Goal: Task Accomplishment & Management: Manage account settings

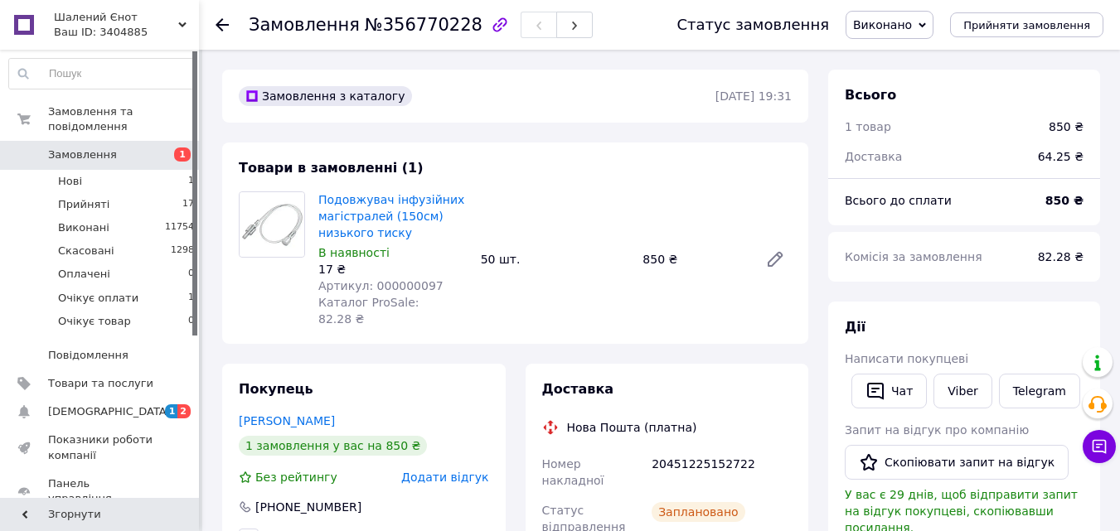
click at [219, 22] on use at bounding box center [222, 24] width 13 height 13
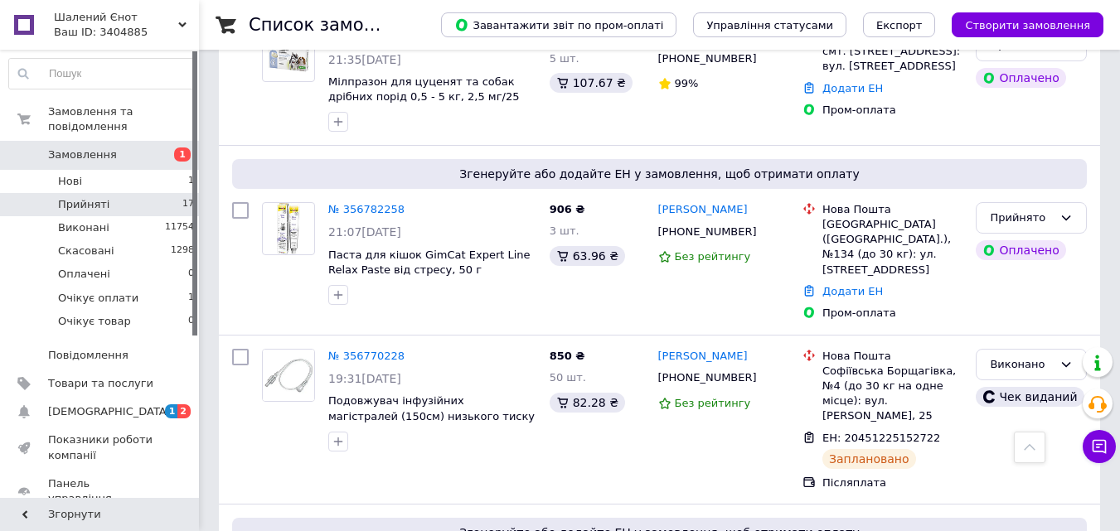
scroll to position [2521, 0]
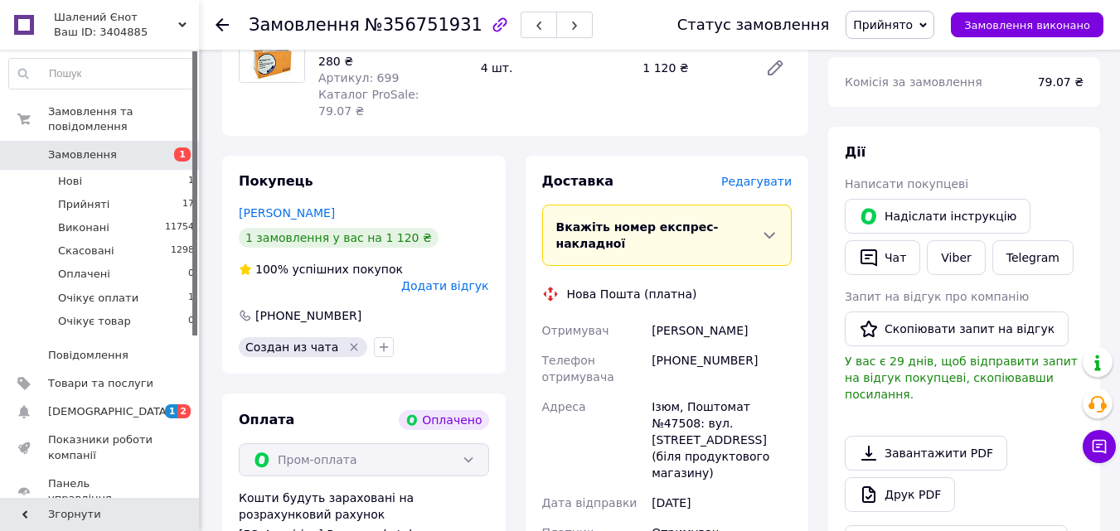
scroll to position [660, 0]
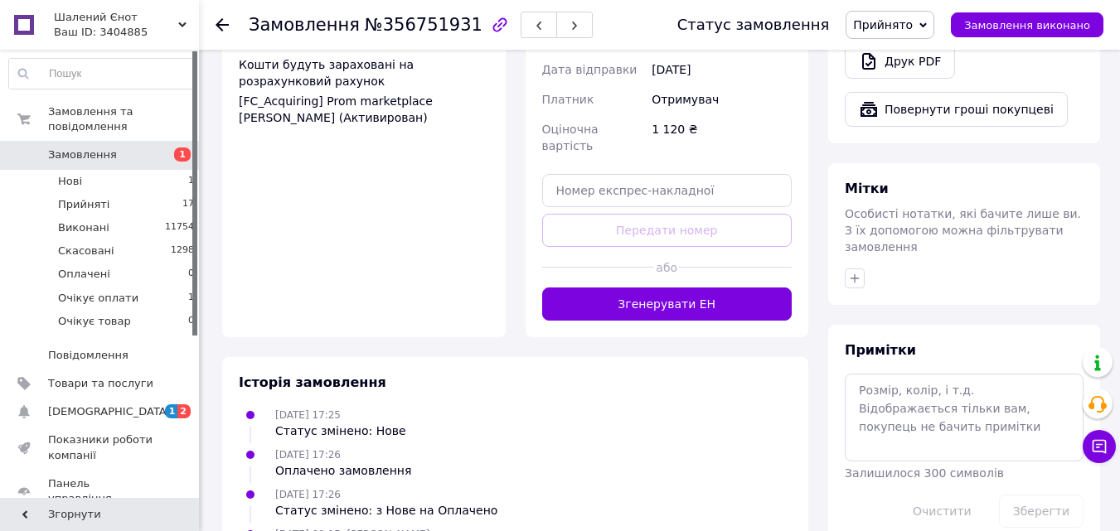
drag, startPoint x: 677, startPoint y: 230, endPoint x: 672, endPoint y: 240, distance: 10.4
click at [675, 288] on button "Згенерувати ЕН" at bounding box center [667, 304] width 250 height 33
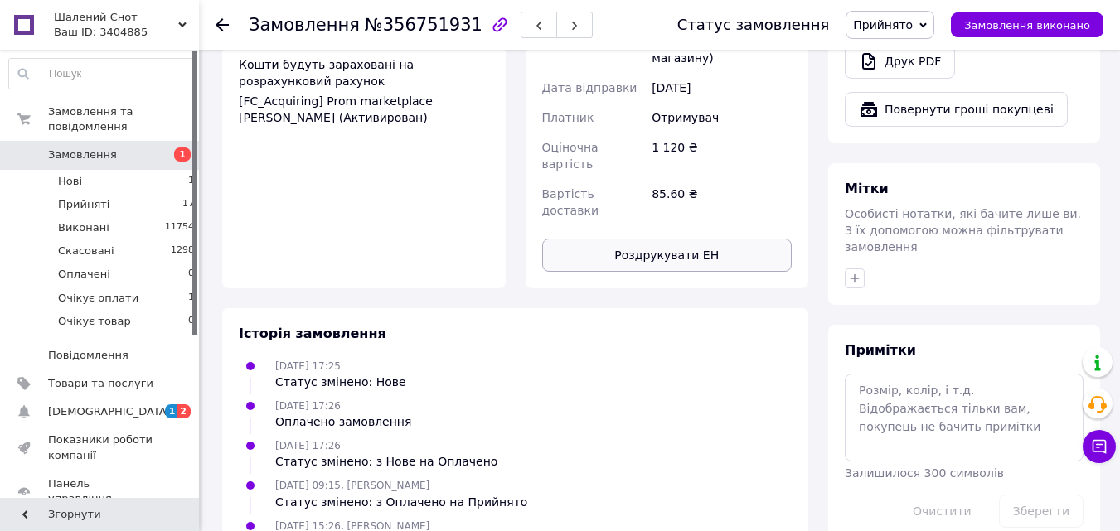
click at [690, 239] on button "Роздрукувати ЕН" at bounding box center [667, 255] width 250 height 33
click at [905, 24] on span "Прийнято" at bounding box center [883, 24] width 60 height 13
click at [902, 55] on li "Виконано" at bounding box center [894, 58] width 97 height 25
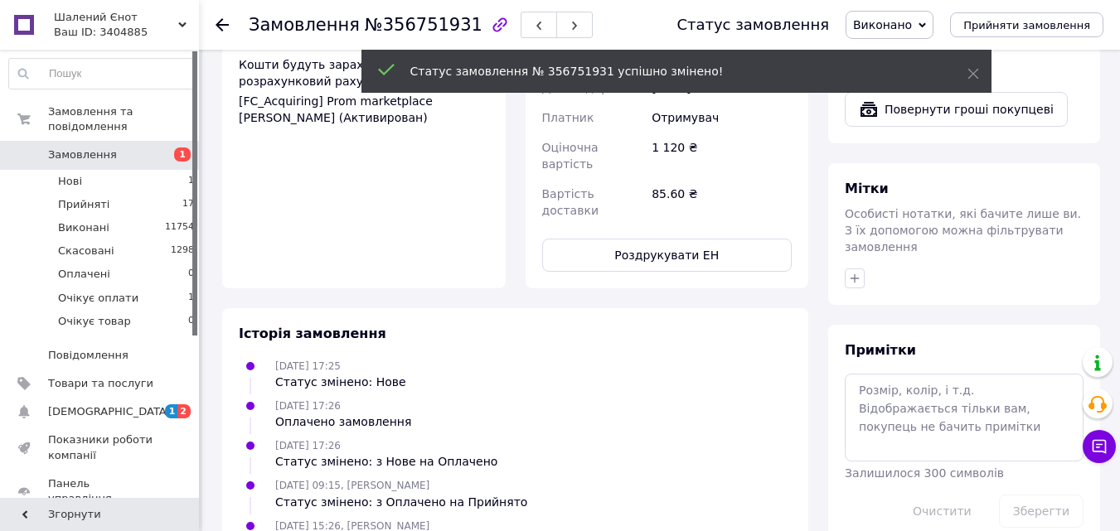
click at [222, 22] on icon at bounding box center [222, 24] width 13 height 13
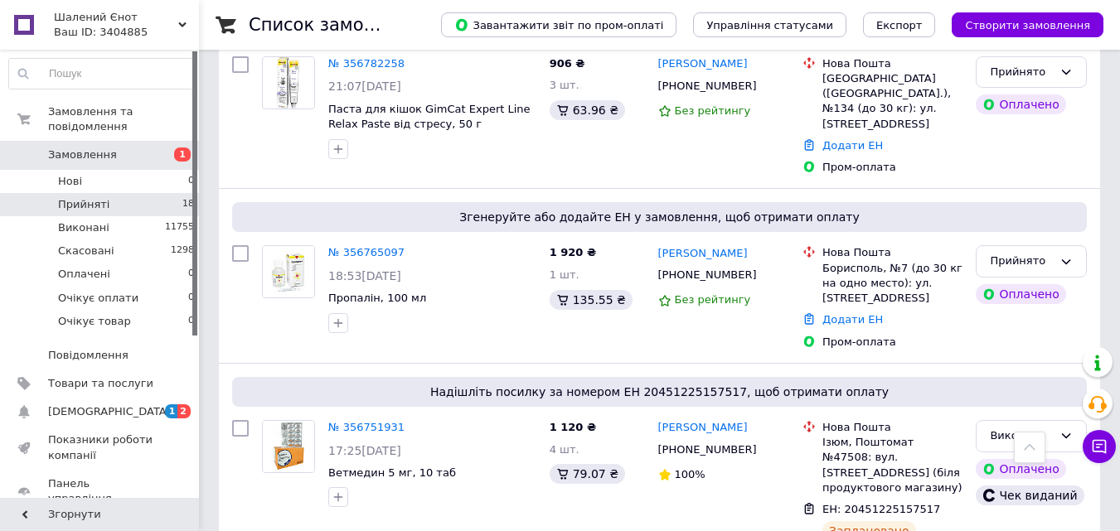
scroll to position [2682, 0]
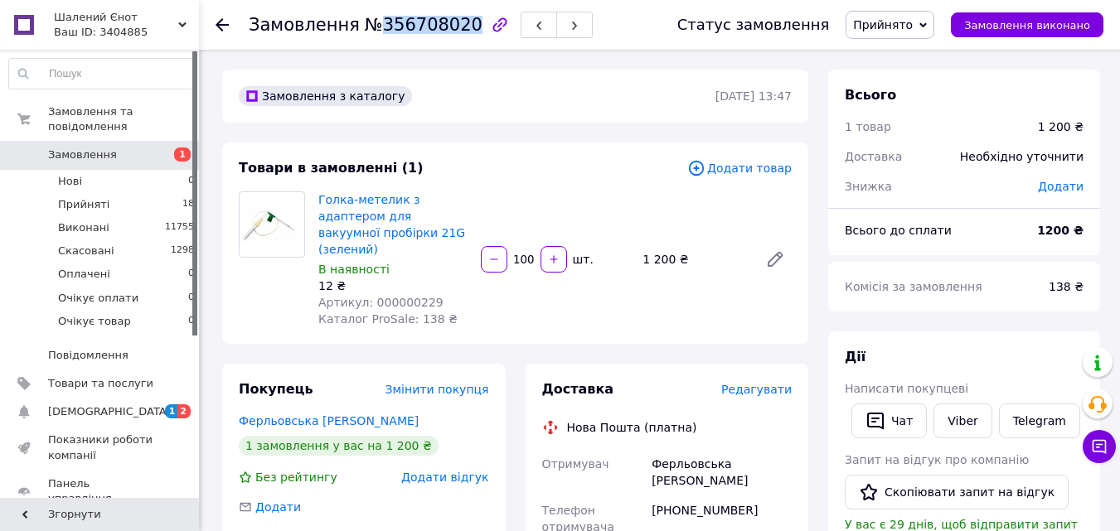
drag, startPoint x: 373, startPoint y: 24, endPoint x: 451, endPoint y: 27, distance: 78.0
click at [451, 27] on span "№356708020" at bounding box center [424, 25] width 118 height 20
copy span "356708020"
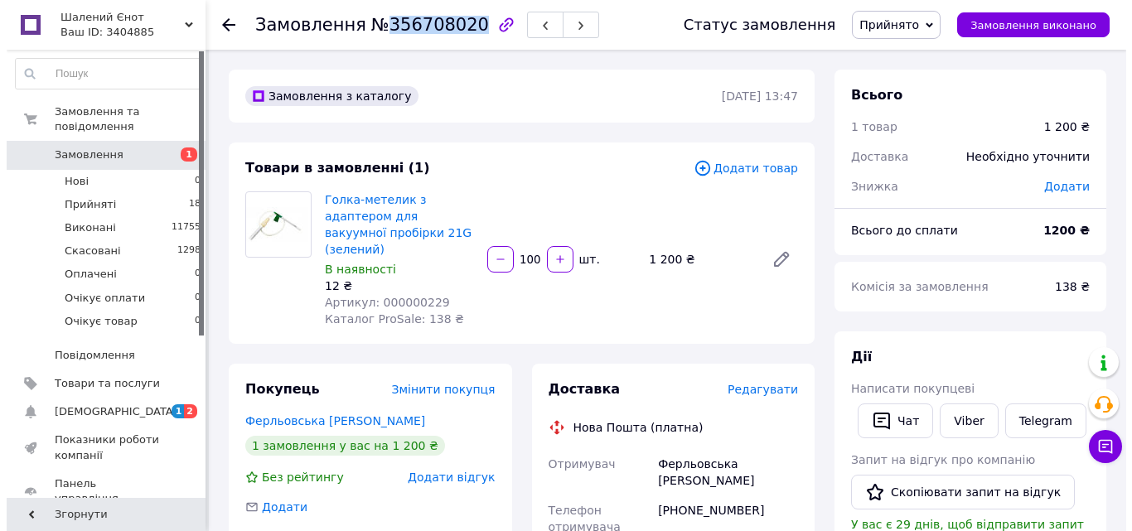
scroll to position [332, 0]
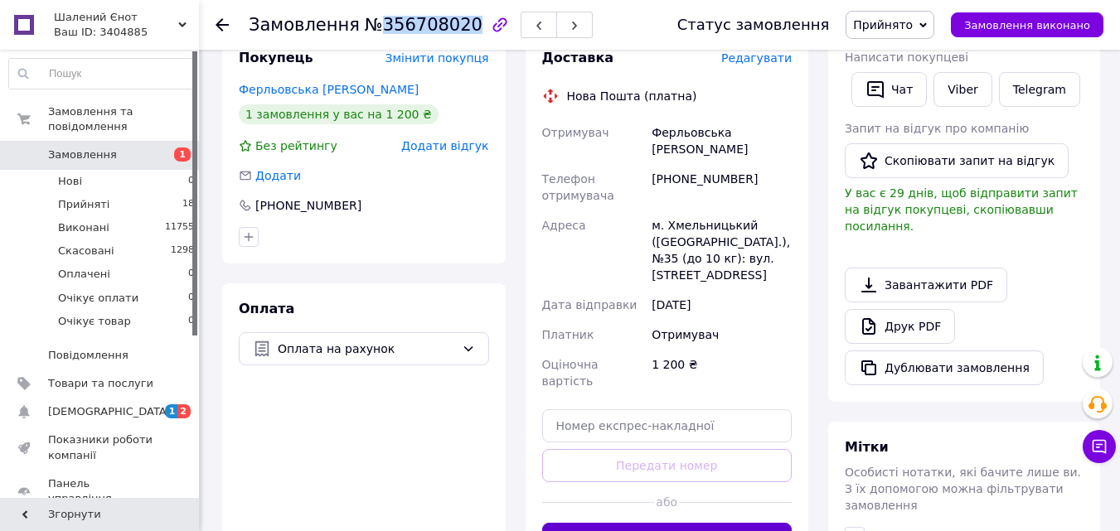
click at [670, 523] on button "Згенерувати ЕН" at bounding box center [667, 539] width 250 height 33
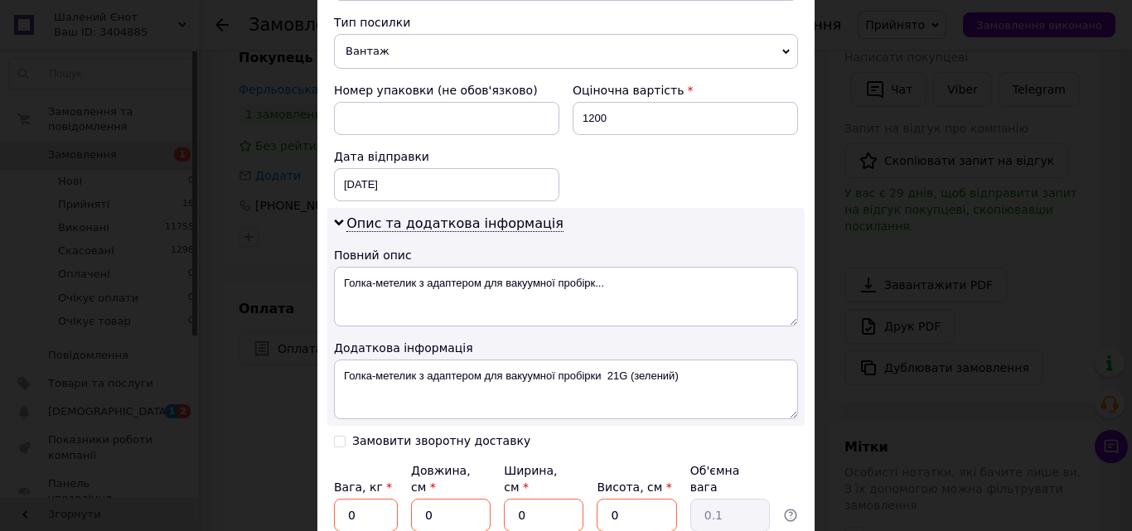
scroll to position [871, 0]
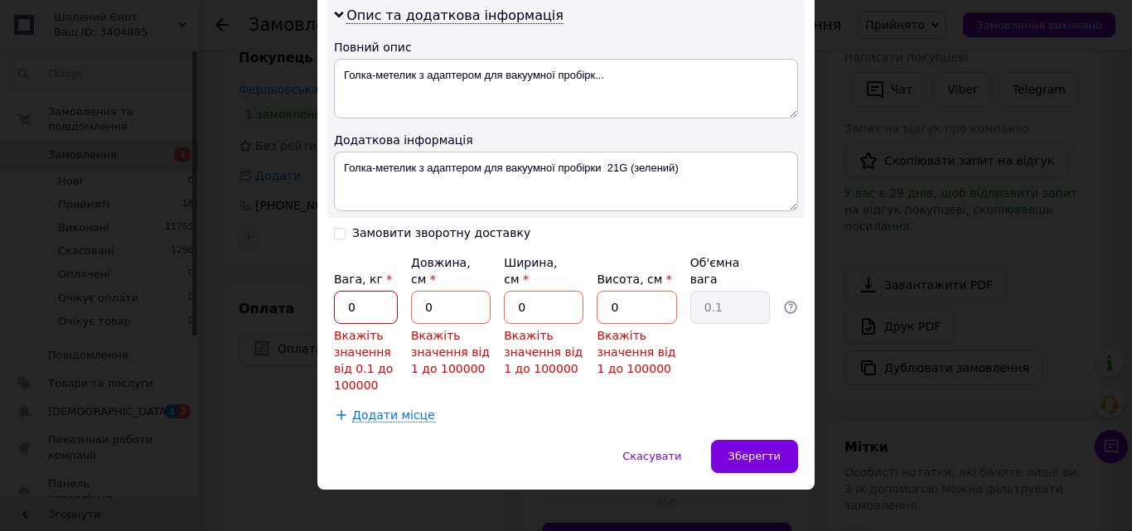
click at [385, 291] on input "0" at bounding box center [366, 307] width 64 height 33
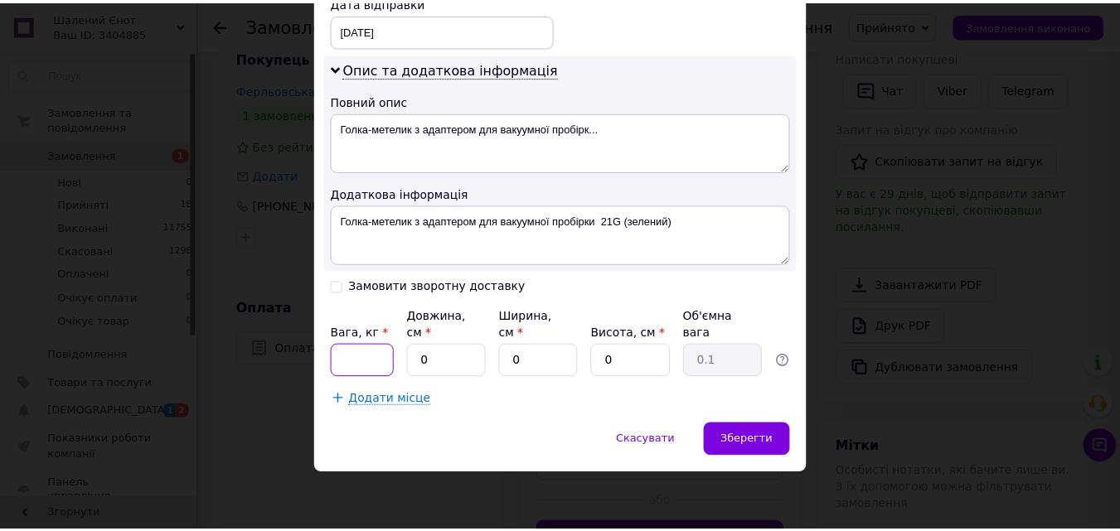
scroll to position [802, 0]
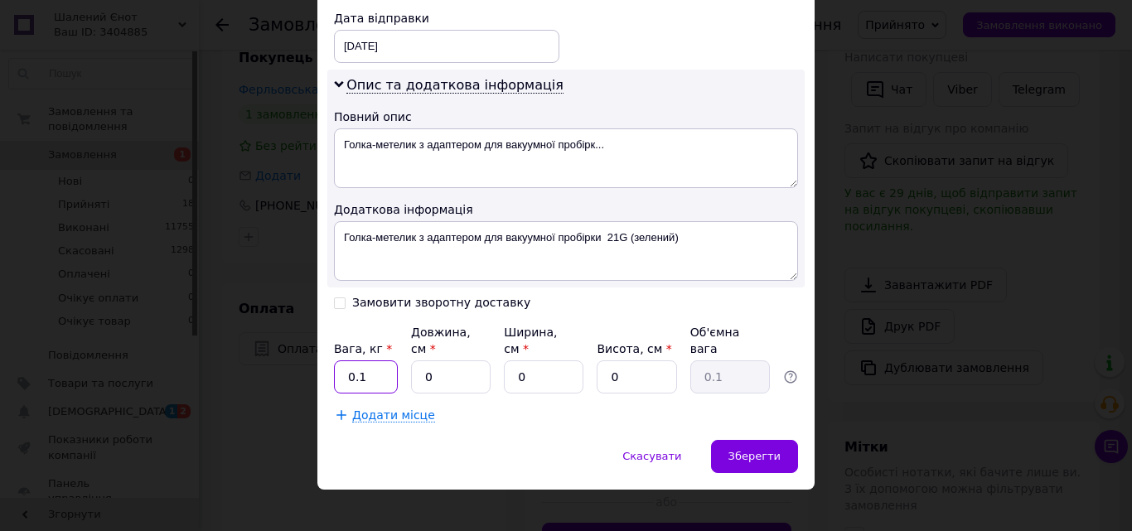
type input "0.1"
click at [472, 361] on input "0" at bounding box center [451, 377] width 80 height 33
click at [540, 361] on input "0" at bounding box center [544, 377] width 80 height 33
type input "23"
click at [455, 361] on input "Довжина, см *" at bounding box center [451, 377] width 80 height 33
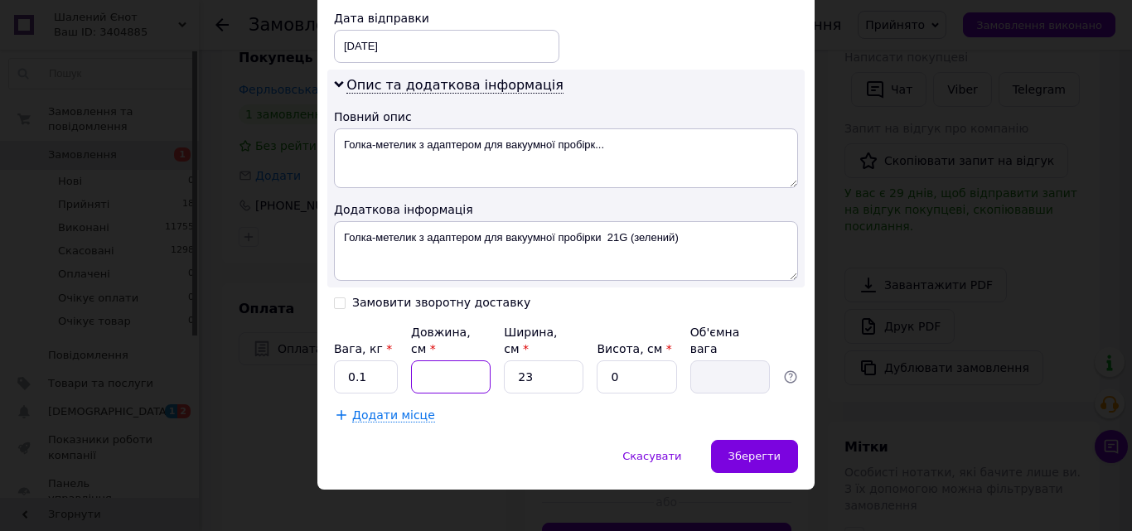
type input "2"
type input "0.1"
type input "20"
drag, startPoint x: 630, startPoint y: 361, endPoint x: 593, endPoint y: 369, distance: 38.0
click at [593, 368] on div "Вага, кг * 0.1 Довжина, см * 20 Ширина, см * 23 Висота, см * 0 Об'ємна вага 0.1" at bounding box center [566, 359] width 464 height 70
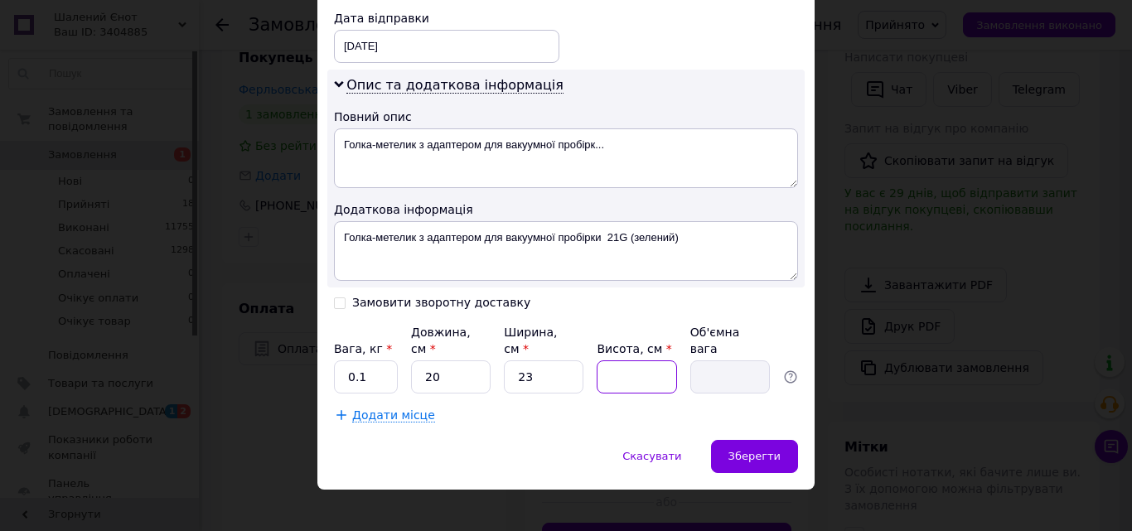
type input "6"
type input "0.69"
type input "6"
click at [751, 450] on span "Зберегти" at bounding box center [755, 456] width 52 height 12
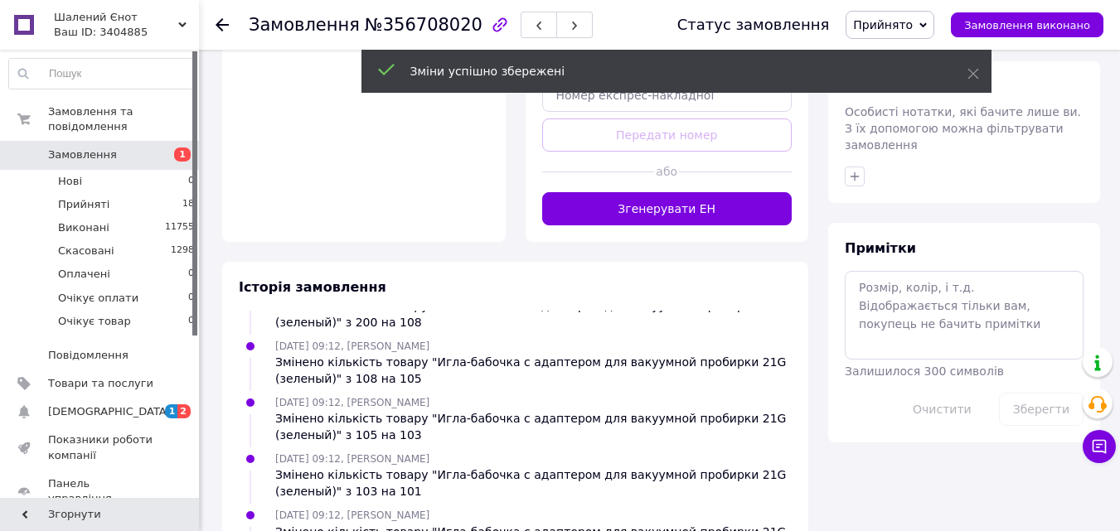
scroll to position [663, 0]
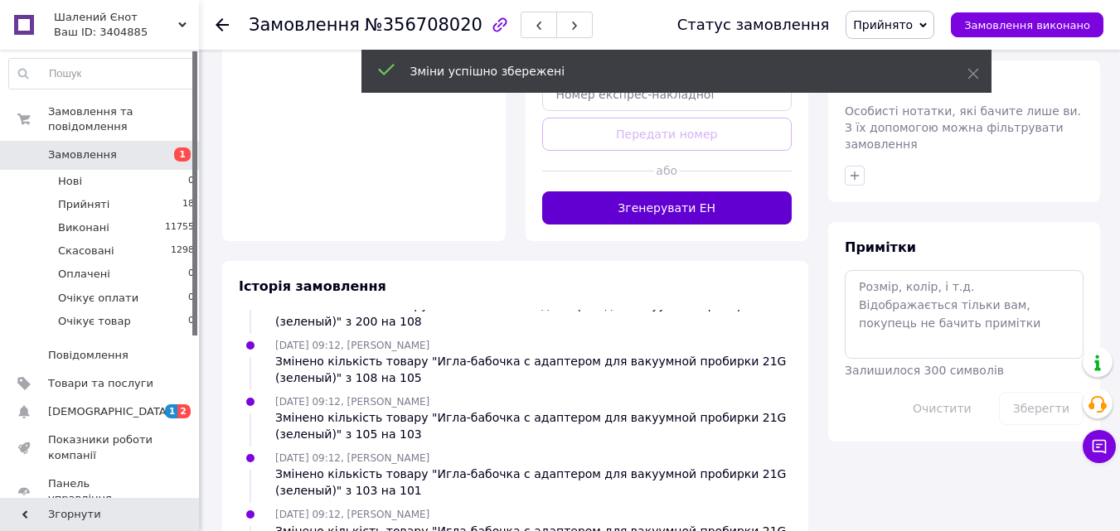
click at [661, 191] on button "Згенерувати ЕН" at bounding box center [667, 207] width 250 height 33
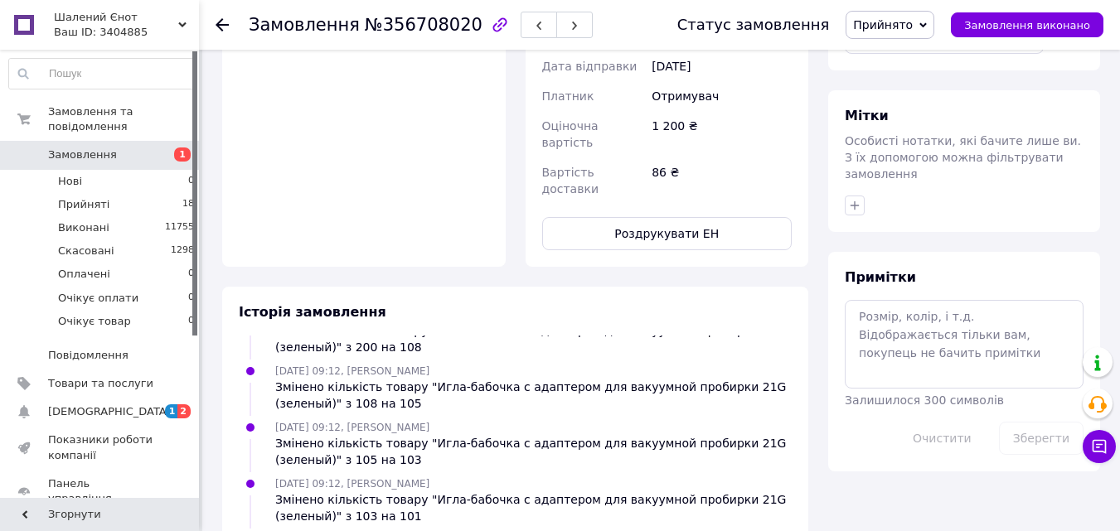
scroll to position [149, 0]
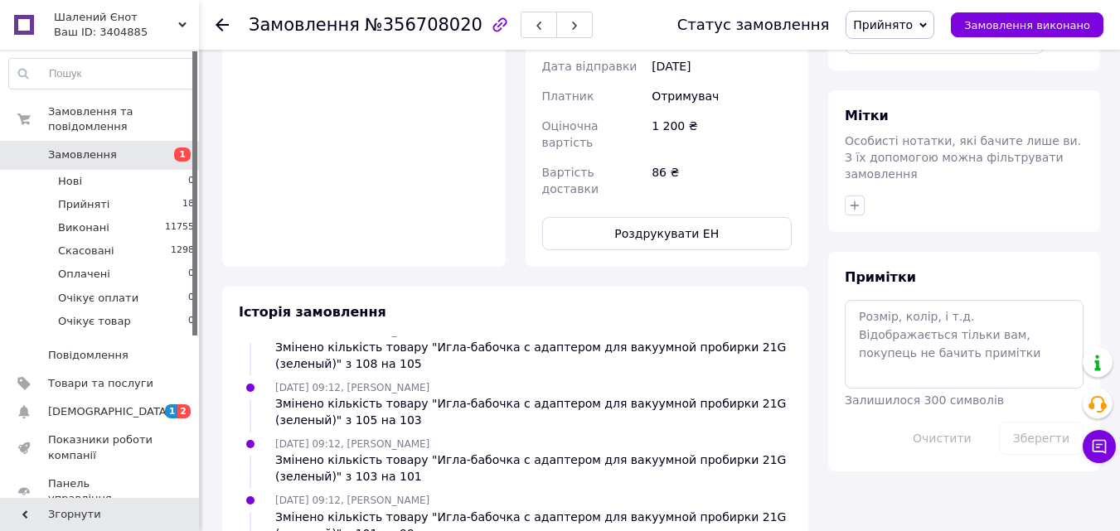
click at [661, 217] on button "Роздрукувати ЕН" at bounding box center [667, 233] width 250 height 33
click at [906, 24] on span "Прийнято" at bounding box center [883, 24] width 60 height 13
click at [899, 60] on li "Виконано" at bounding box center [894, 58] width 97 height 25
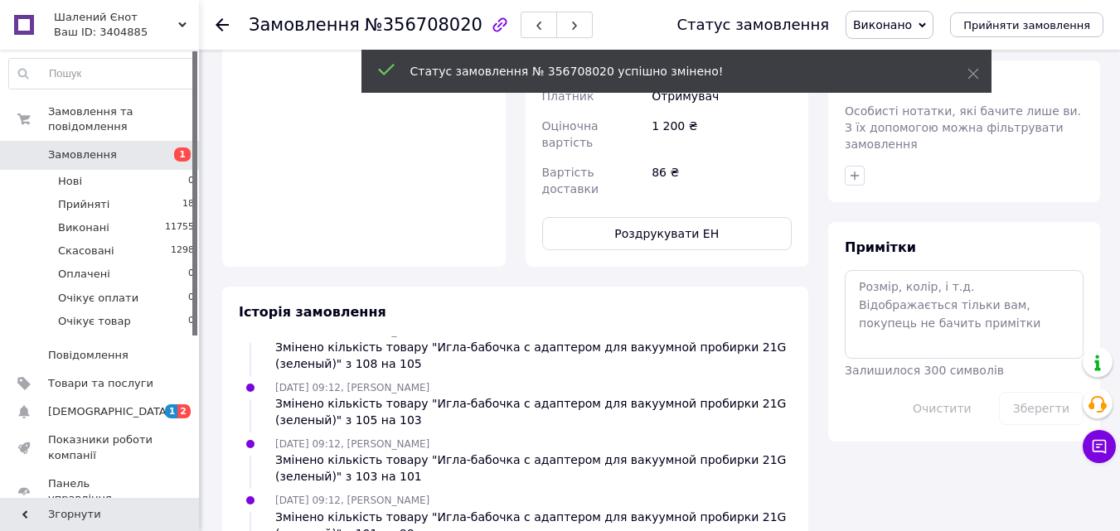
scroll to position [633, 0]
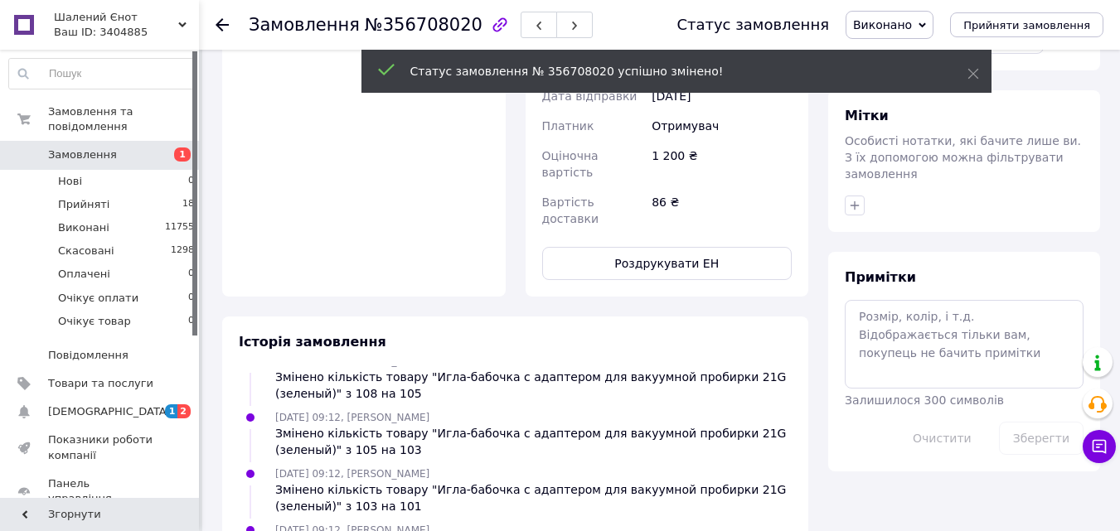
click at [221, 23] on icon at bounding box center [222, 24] width 13 height 13
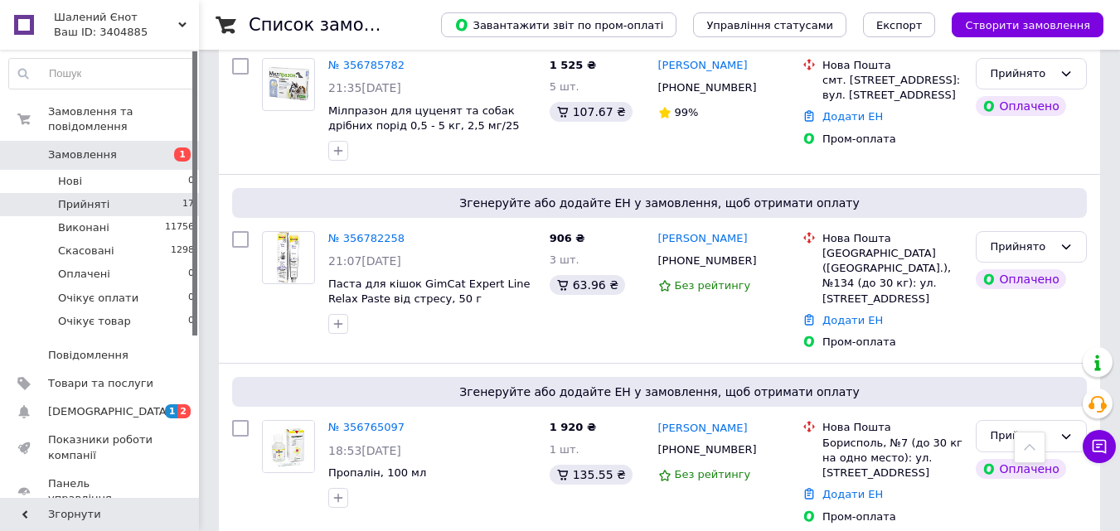
scroll to position [2424, 0]
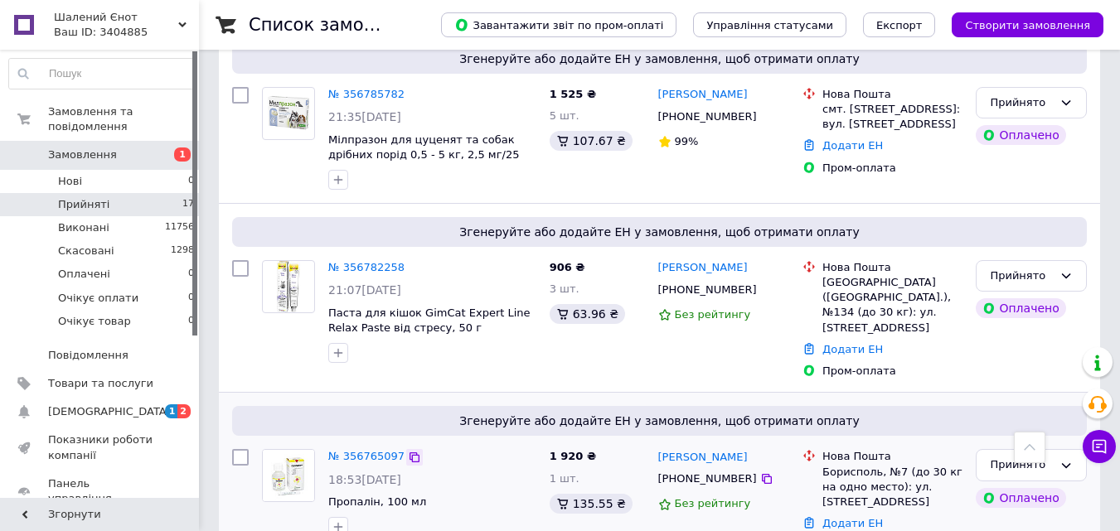
click at [408, 451] on icon at bounding box center [414, 457] width 13 height 13
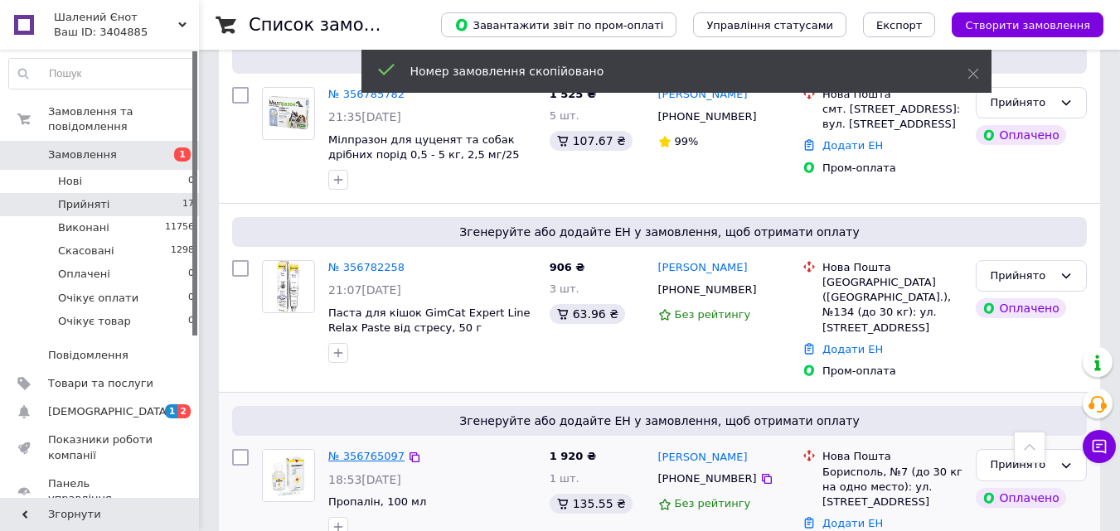
click at [376, 450] on link "№ 356765097" at bounding box center [366, 456] width 76 height 12
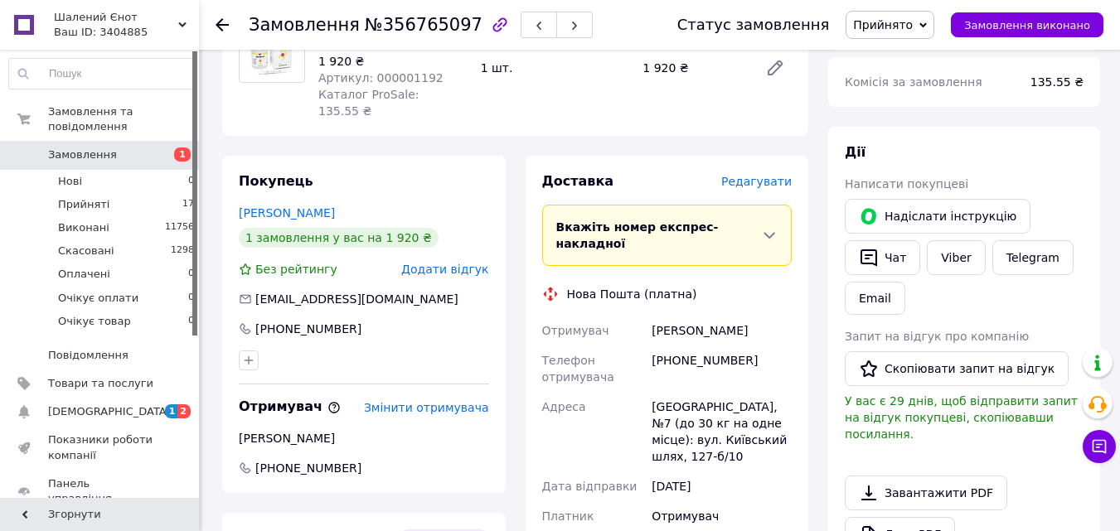
scroll to position [700, 0]
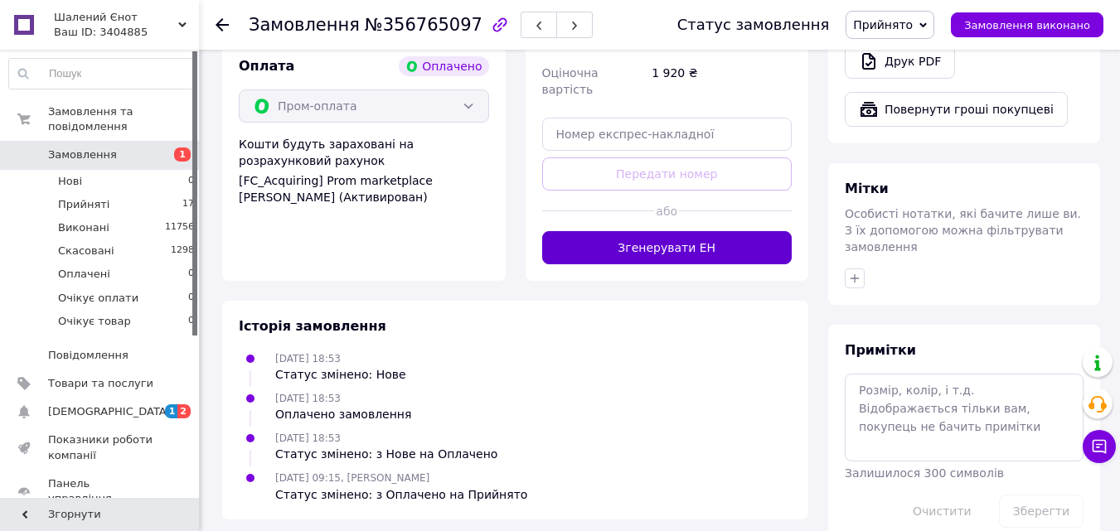
click at [657, 231] on button "Згенерувати ЕН" at bounding box center [667, 247] width 250 height 33
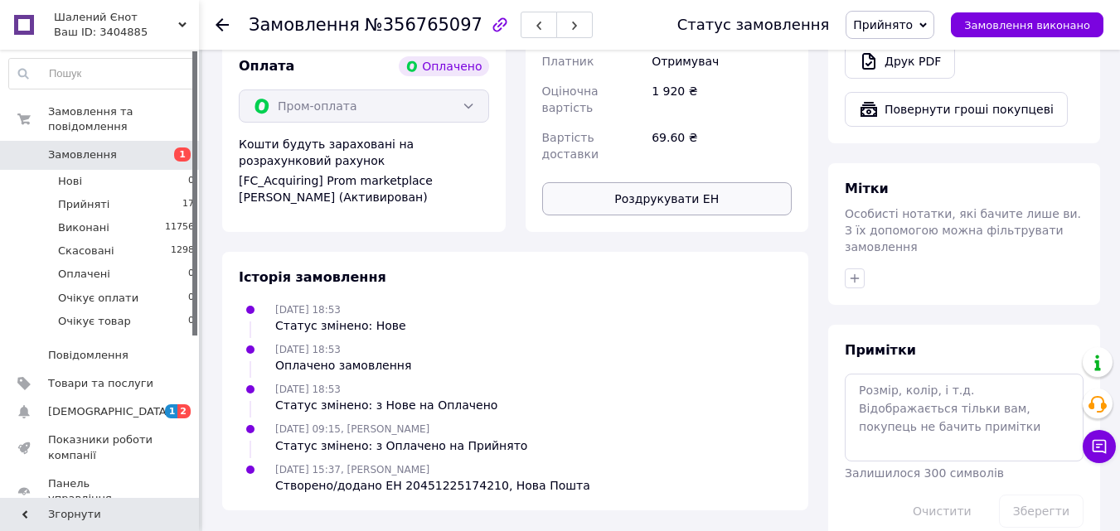
click at [673, 182] on button "Роздрукувати ЕН" at bounding box center [667, 198] width 250 height 33
click at [913, 18] on span "Прийнято" at bounding box center [883, 24] width 60 height 13
click at [908, 56] on li "Виконано" at bounding box center [894, 58] width 97 height 25
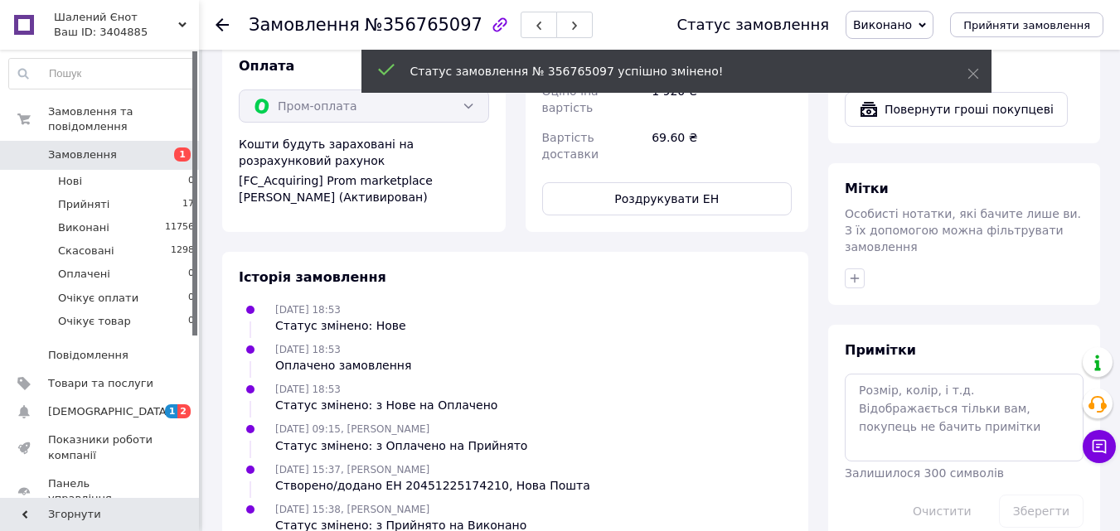
click at [223, 22] on icon at bounding box center [222, 24] width 13 height 13
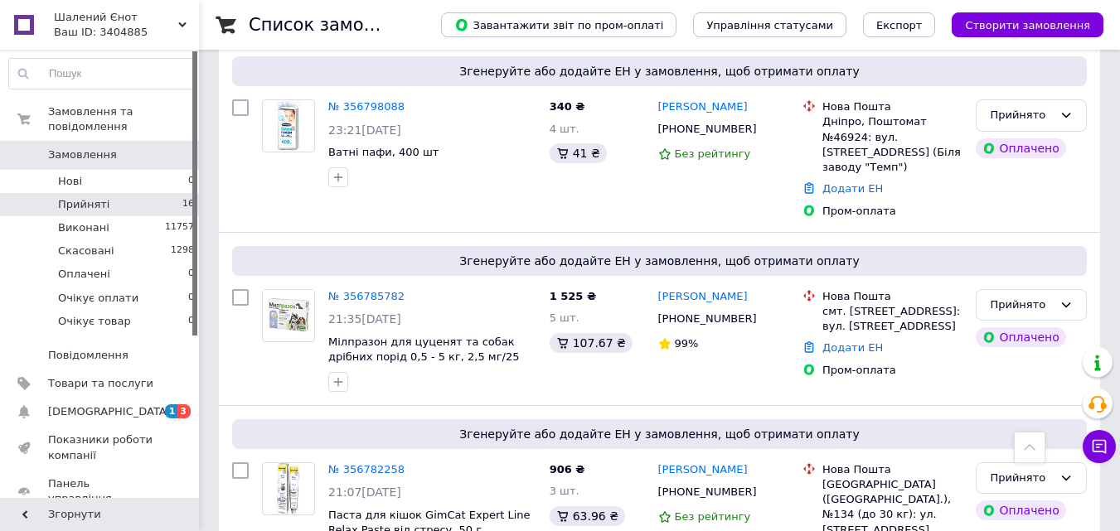
scroll to position [2195, 0]
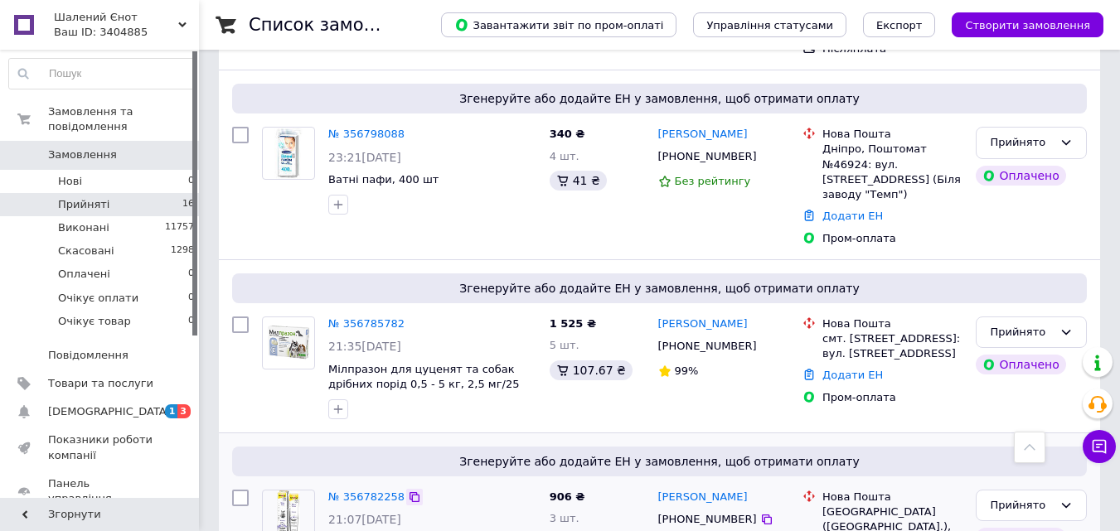
click at [408, 491] on icon at bounding box center [414, 497] width 13 height 13
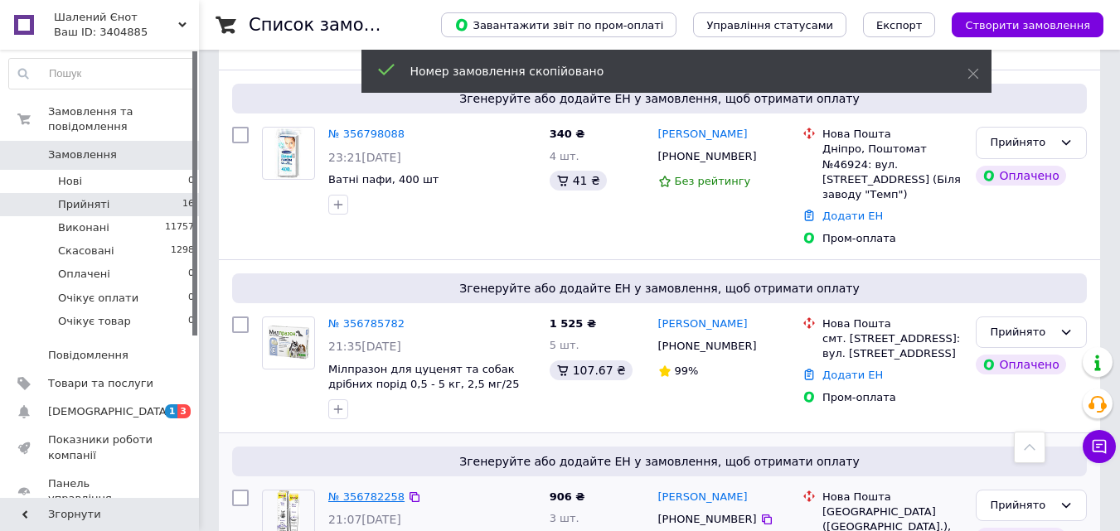
click at [366, 491] on link "№ 356782258" at bounding box center [366, 497] width 76 height 12
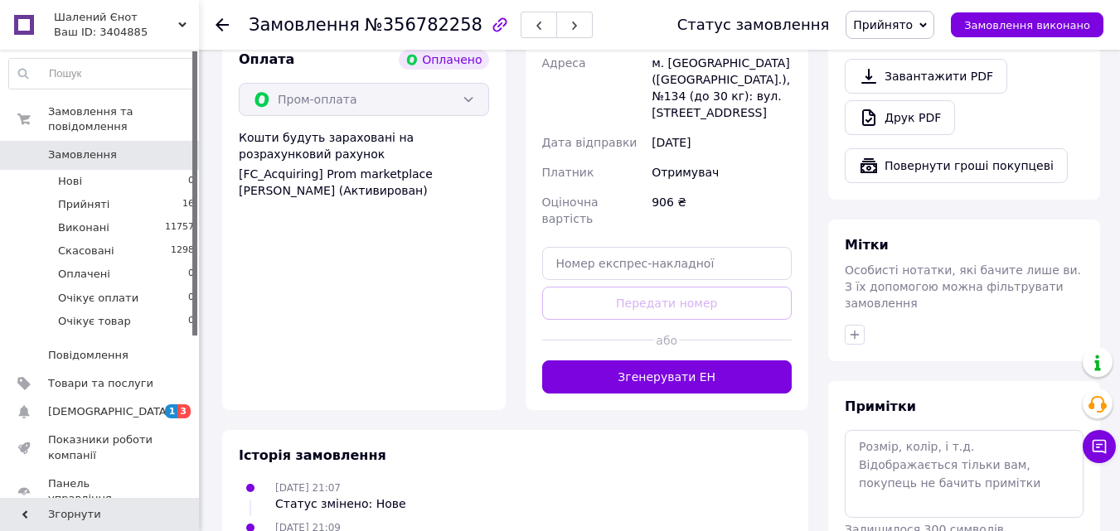
scroll to position [730, 0]
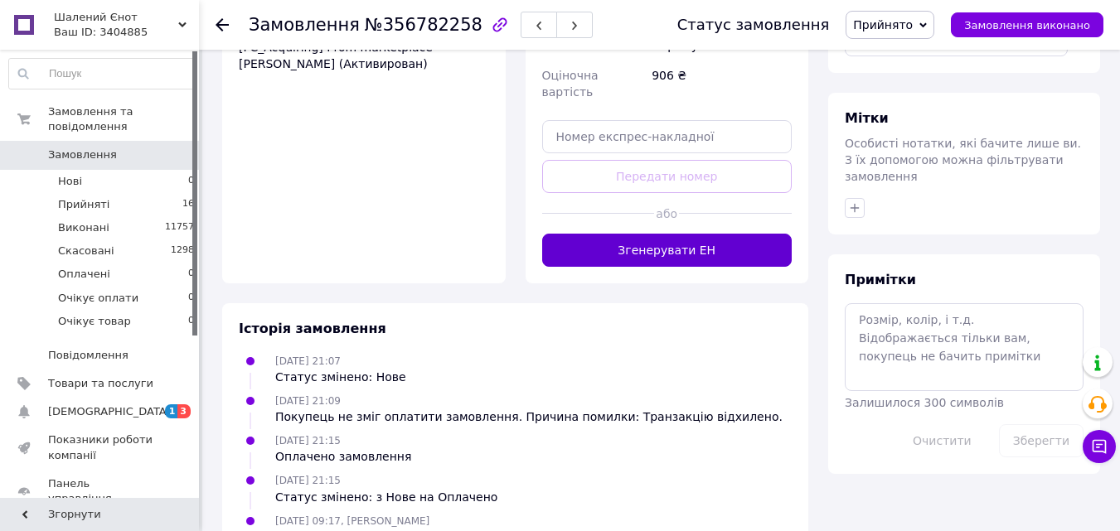
click at [680, 234] on button "Згенерувати ЕН" at bounding box center [667, 250] width 250 height 33
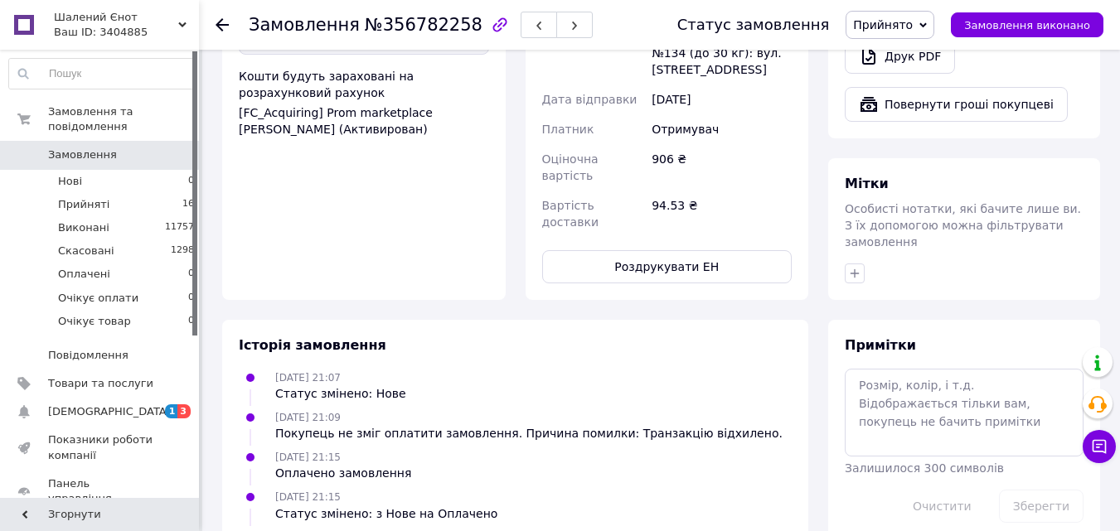
scroll to position [705, 0]
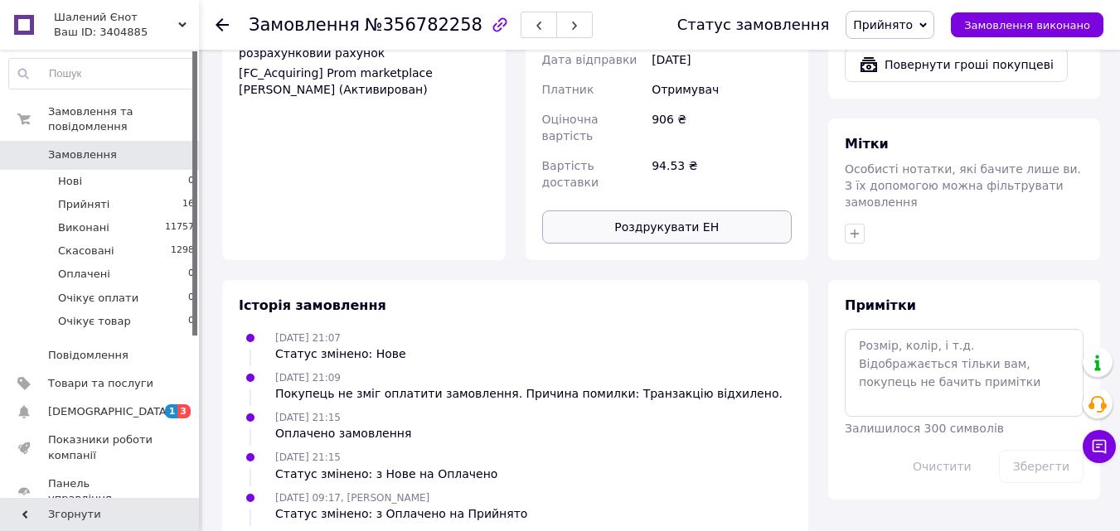
click at [694, 211] on button "Роздрукувати ЕН" at bounding box center [667, 227] width 250 height 33
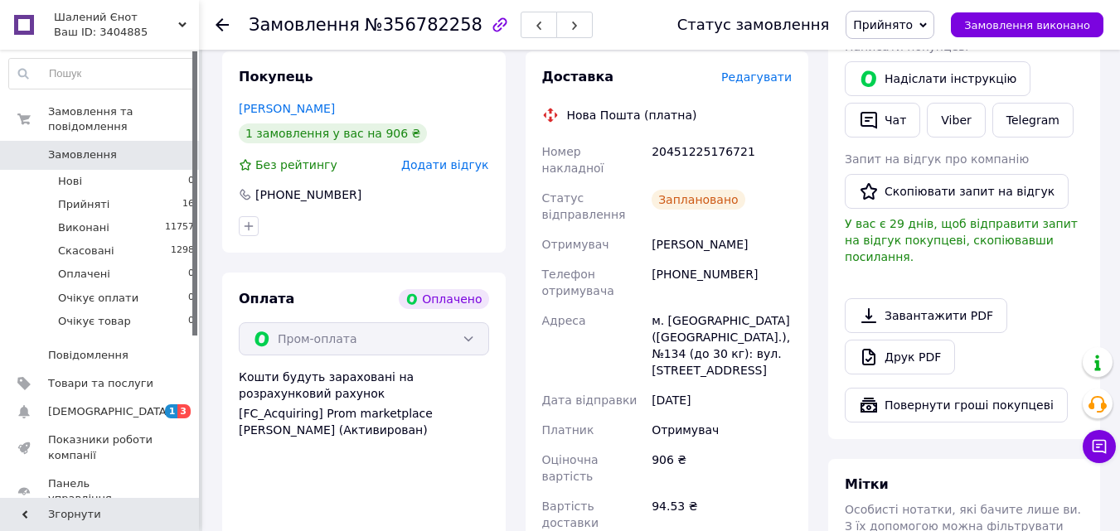
scroll to position [290, 0]
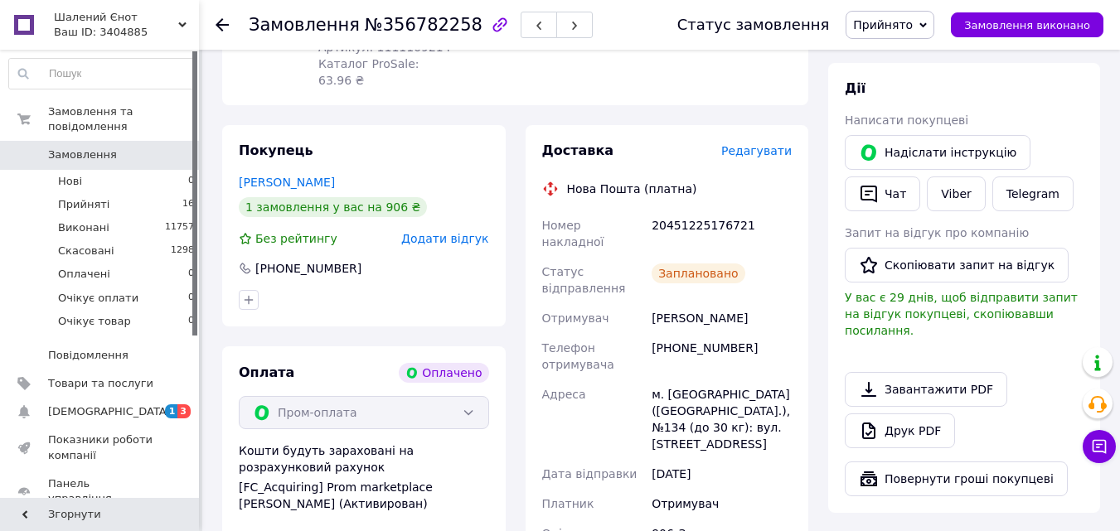
click at [908, 23] on span "Прийнято" at bounding box center [883, 24] width 60 height 13
click at [895, 54] on li "Виконано" at bounding box center [894, 58] width 97 height 25
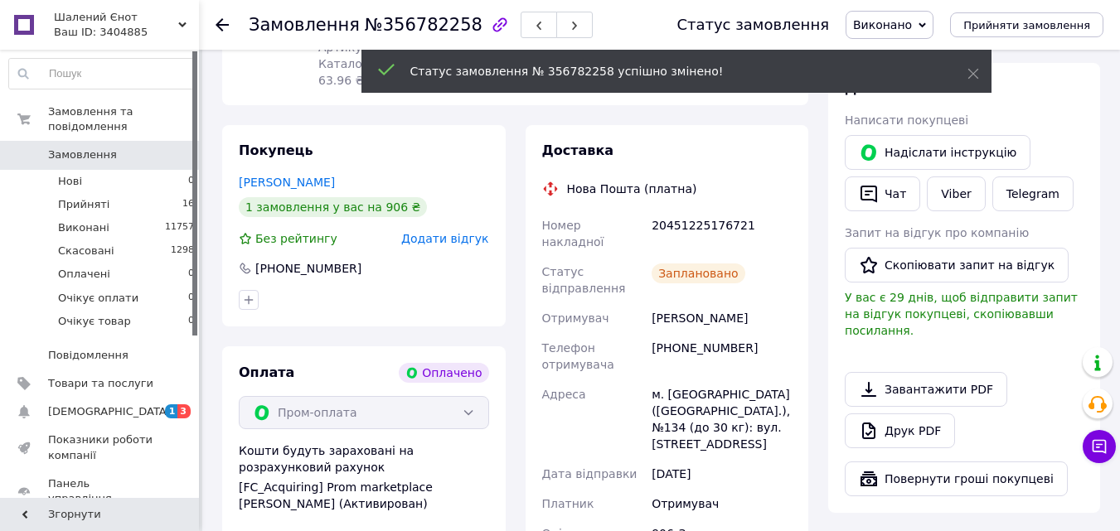
click at [220, 22] on use at bounding box center [222, 24] width 13 height 13
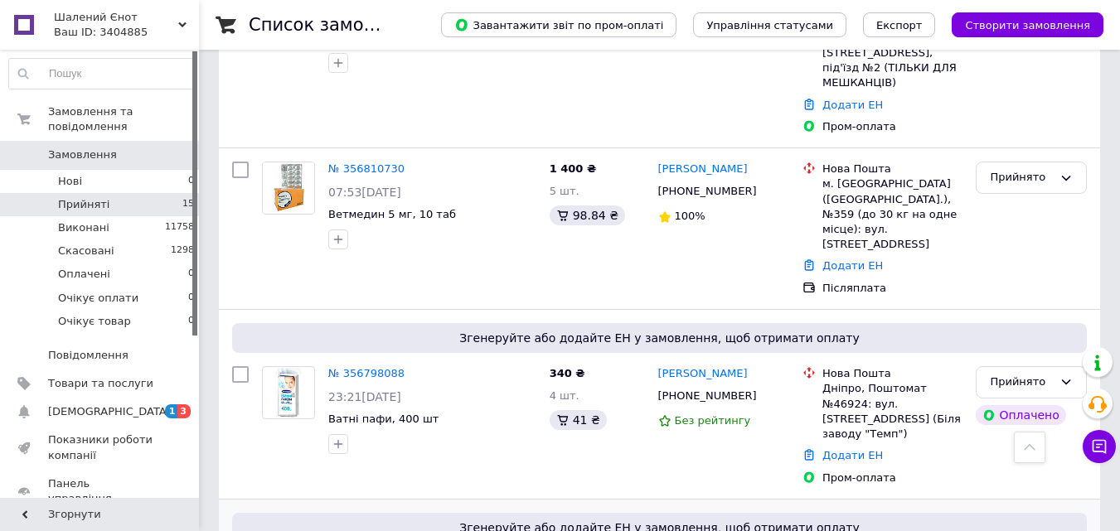
scroll to position [2119, 0]
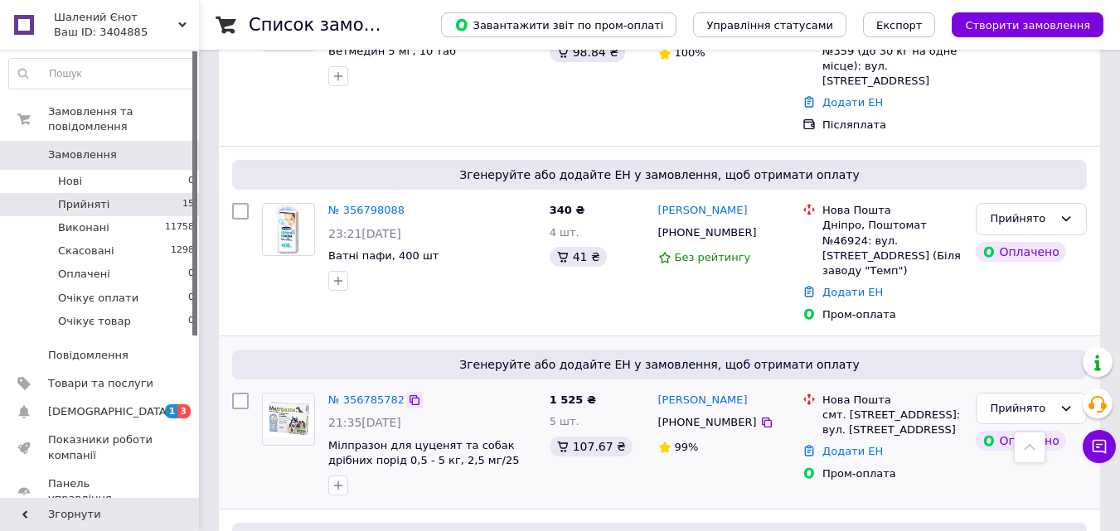
click at [408, 394] on icon at bounding box center [414, 400] width 13 height 13
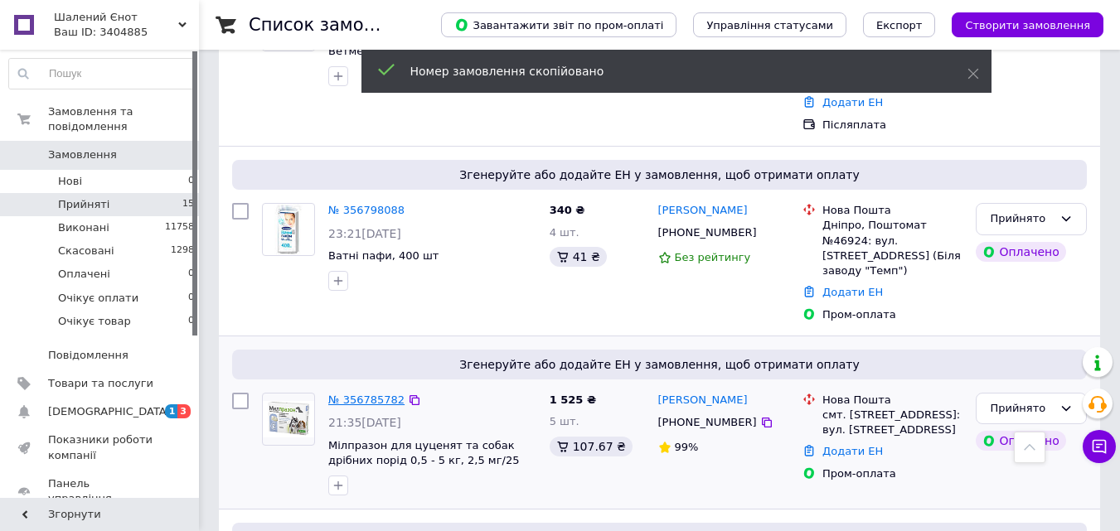
click at [368, 394] on link "№ 356785782" at bounding box center [366, 400] width 76 height 12
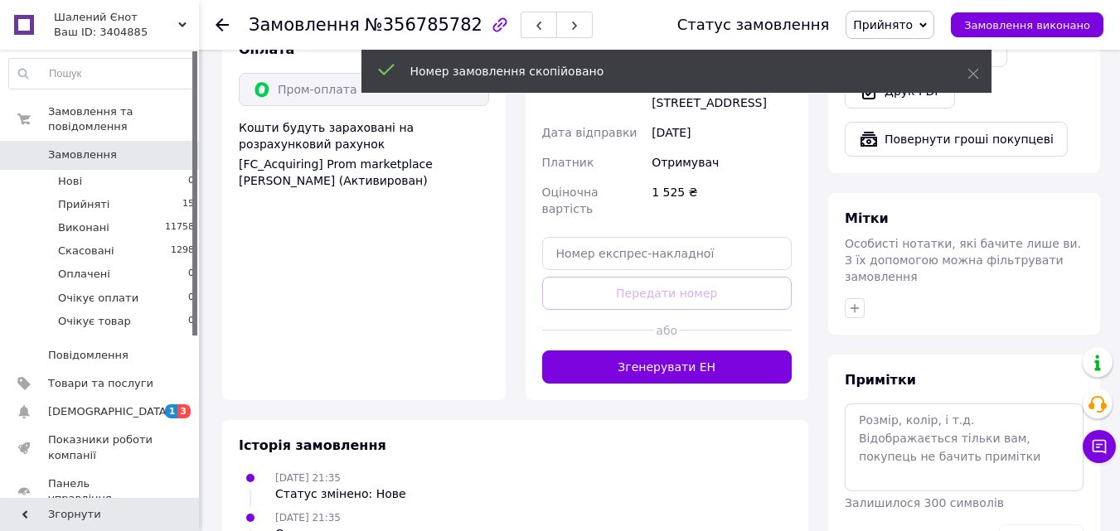
scroll to position [674, 0]
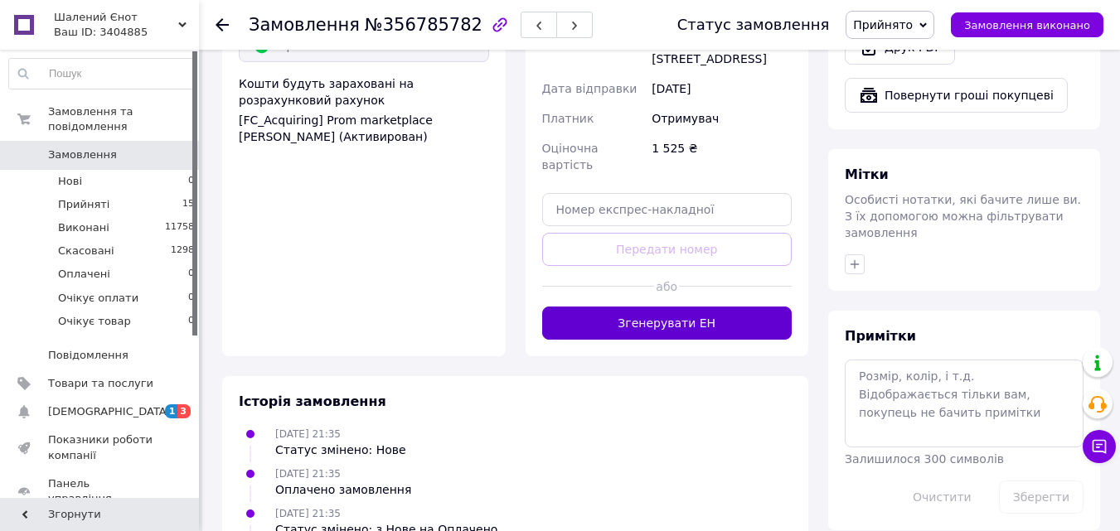
click at [679, 307] on button "Згенерувати ЕН" at bounding box center [667, 323] width 250 height 33
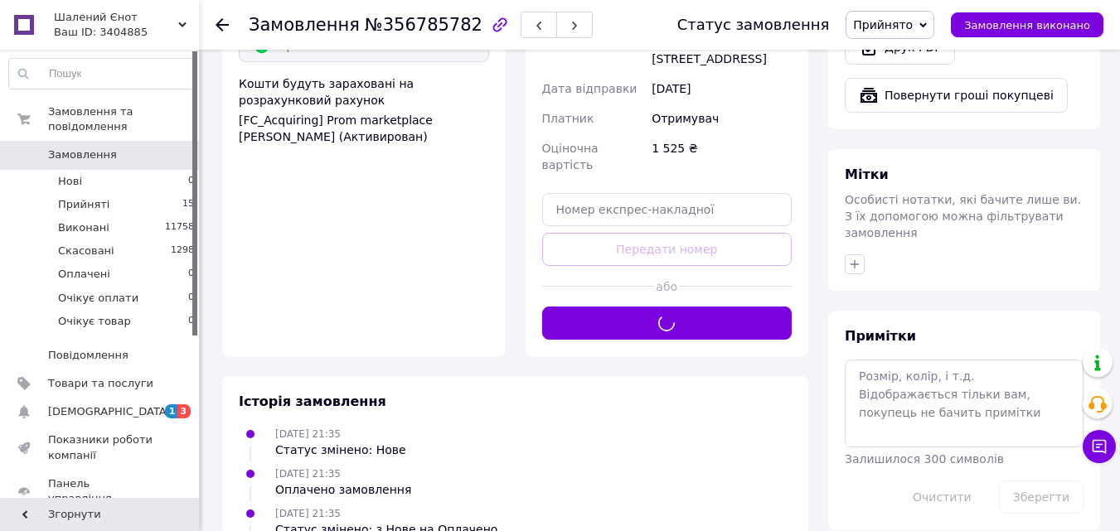
scroll to position [660, 0]
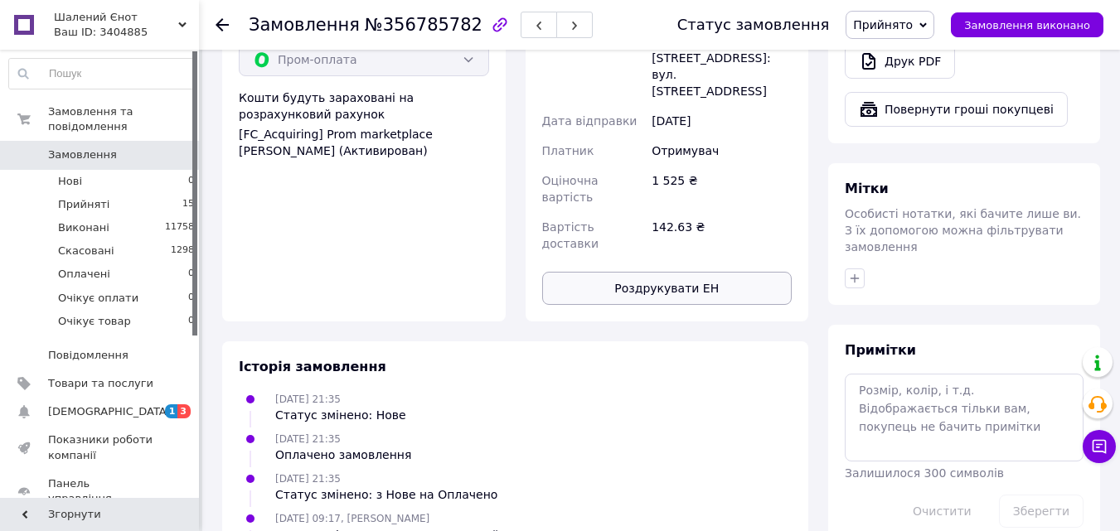
click at [676, 272] on button "Роздрукувати ЕН" at bounding box center [667, 288] width 250 height 33
click at [913, 24] on span "Прийнято" at bounding box center [883, 24] width 60 height 13
click at [897, 58] on li "Виконано" at bounding box center [894, 58] width 97 height 25
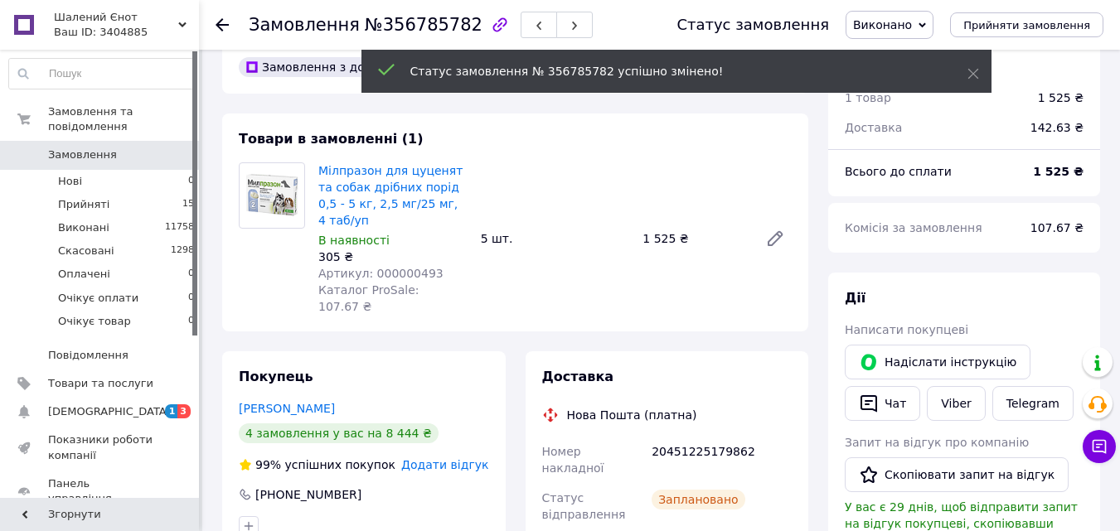
scroll to position [0, 0]
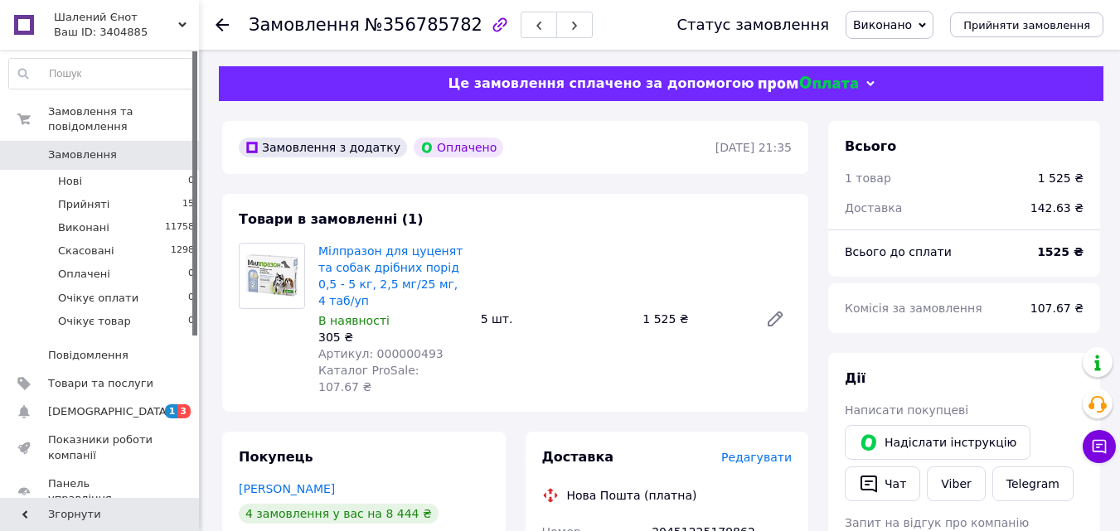
click at [224, 26] on use at bounding box center [222, 24] width 13 height 13
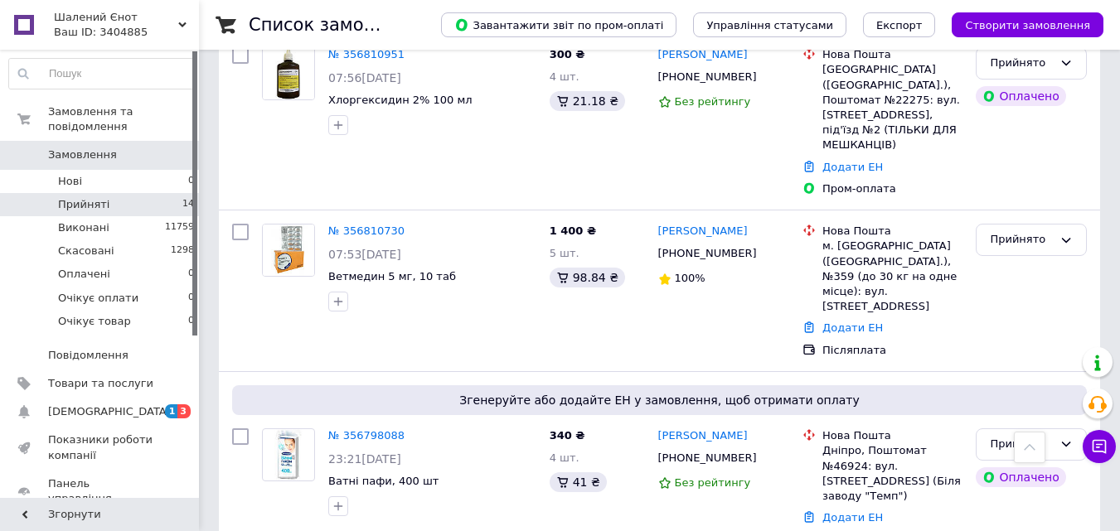
scroll to position [1998, 0]
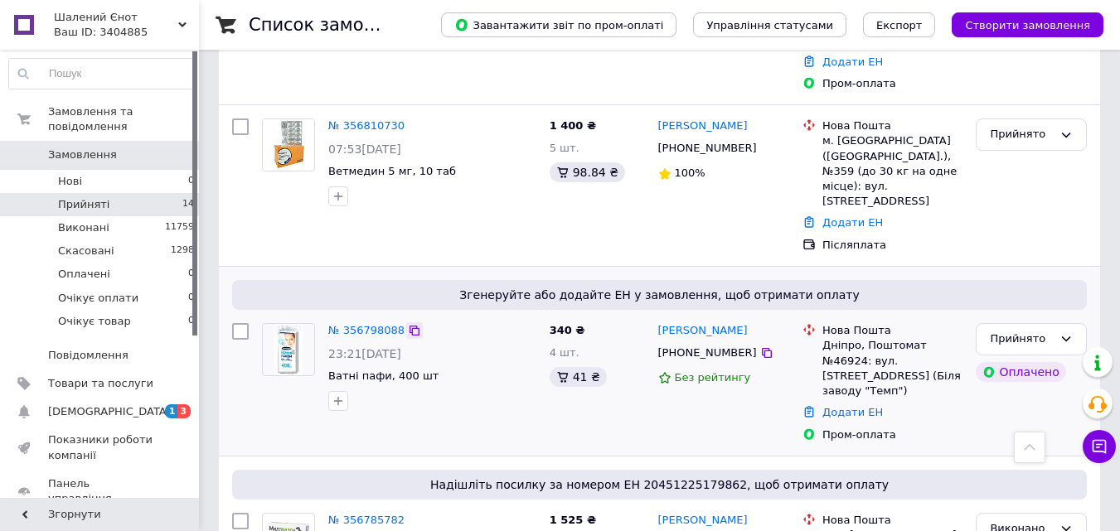
click at [408, 324] on icon at bounding box center [414, 330] width 13 height 13
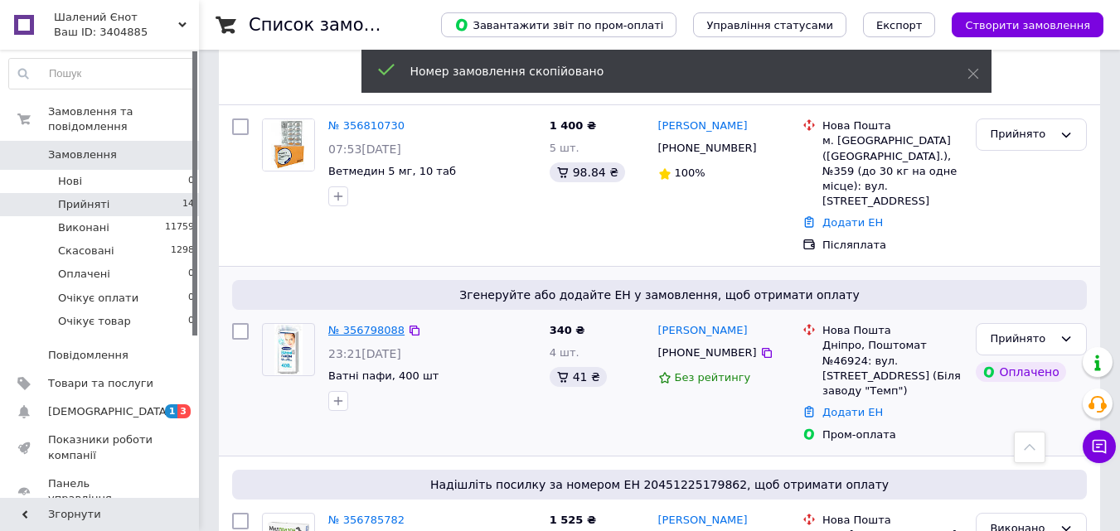
click at [381, 324] on link "№ 356798088" at bounding box center [366, 330] width 76 height 12
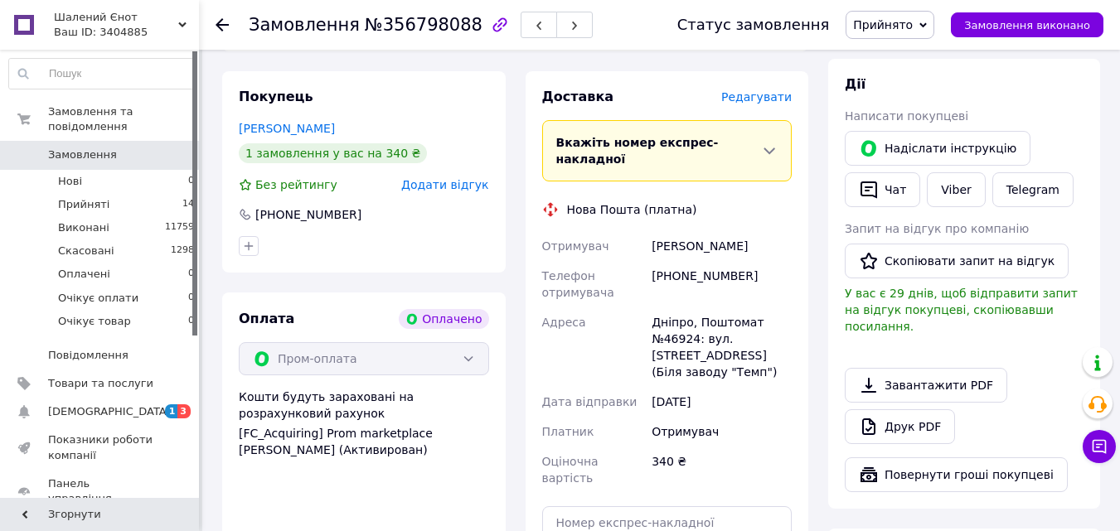
scroll to position [497, 0]
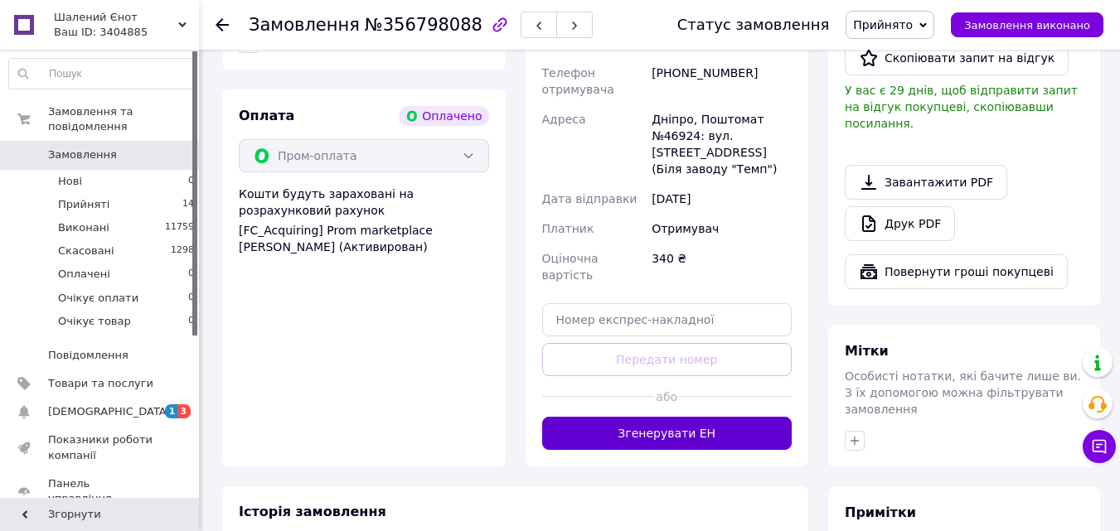
click at [649, 417] on button "Згенерувати ЕН" at bounding box center [667, 433] width 250 height 33
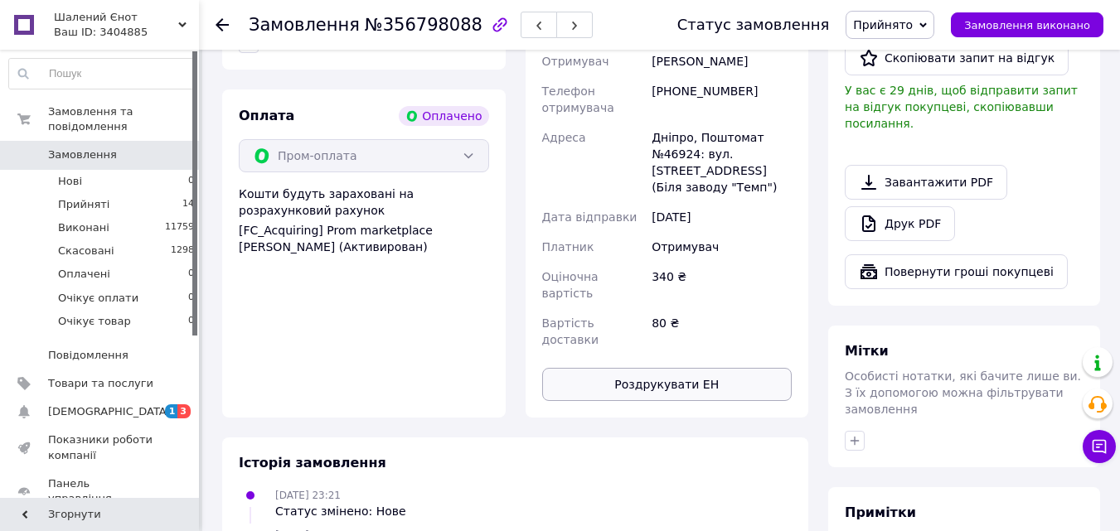
click at [671, 368] on button "Роздрукувати ЕН" at bounding box center [667, 384] width 250 height 33
click at [913, 18] on span "Прийнято" at bounding box center [883, 24] width 60 height 13
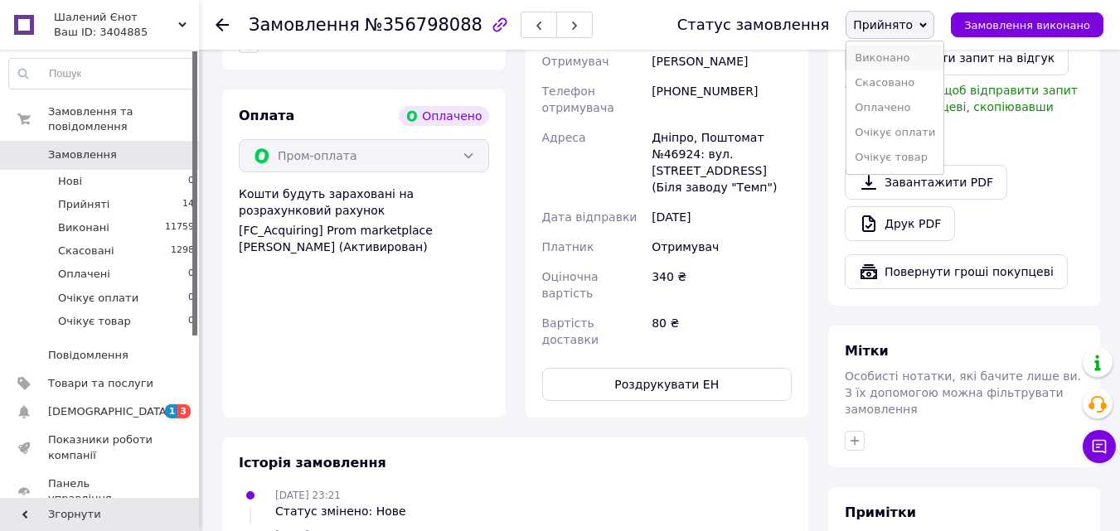
click at [906, 51] on li "Виконано" at bounding box center [894, 58] width 97 height 25
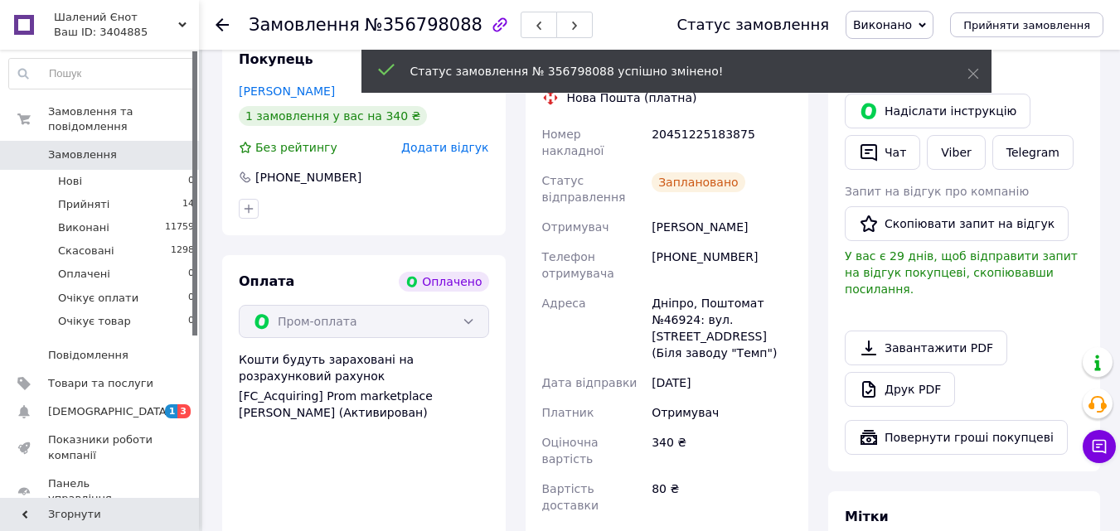
scroll to position [0, 0]
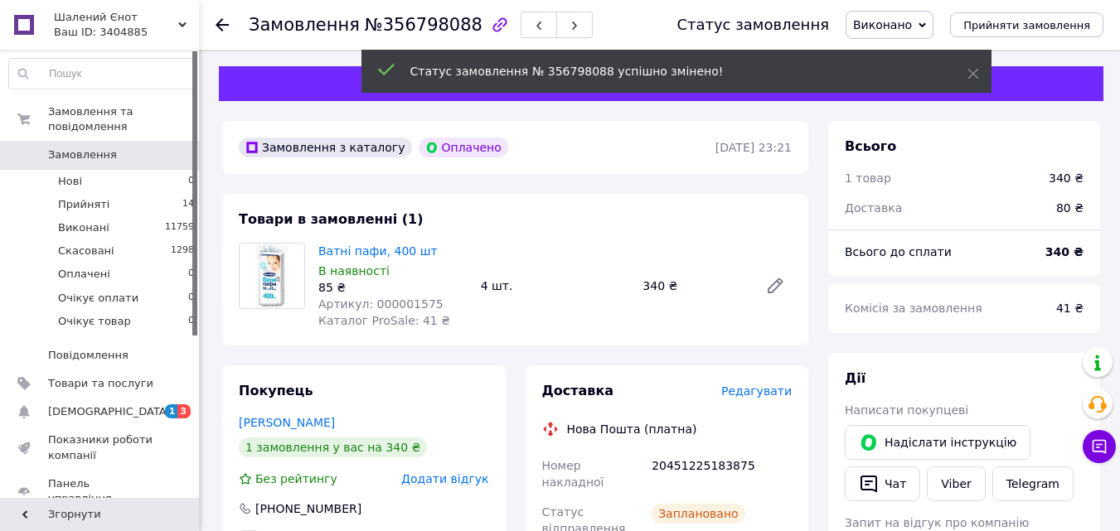
click at [219, 22] on use at bounding box center [222, 24] width 13 height 13
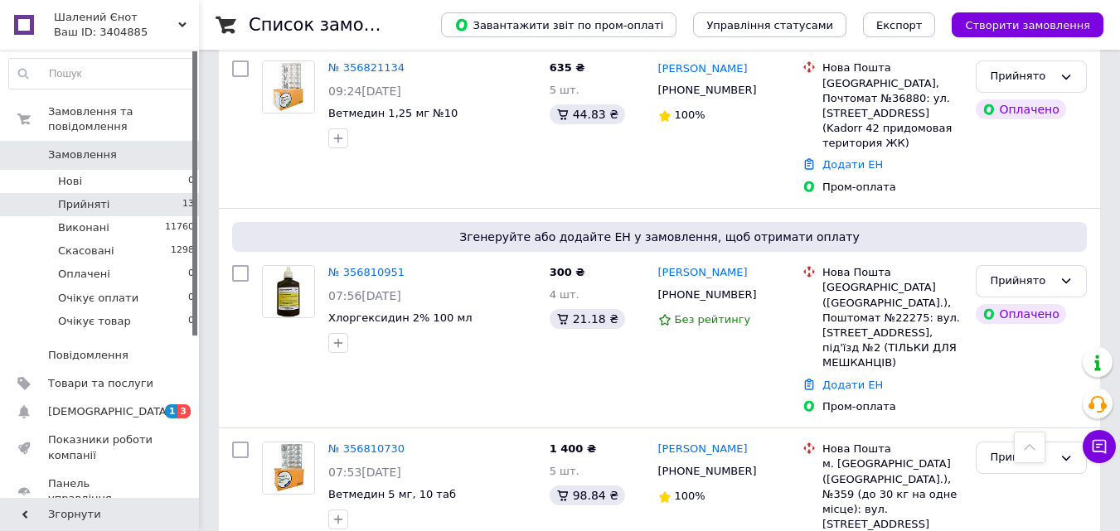
scroll to position [1674, 0]
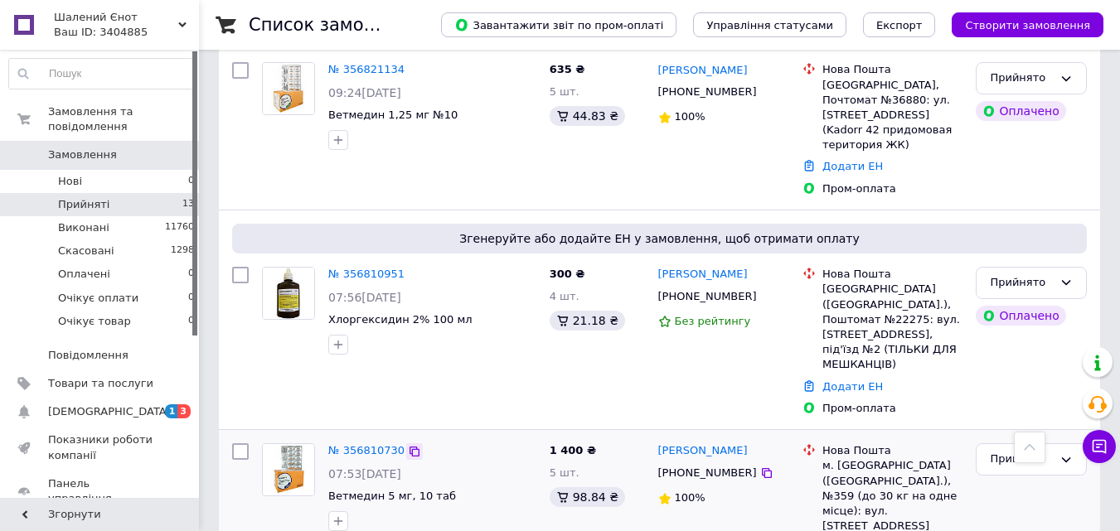
click at [409, 447] on icon at bounding box center [414, 452] width 10 height 10
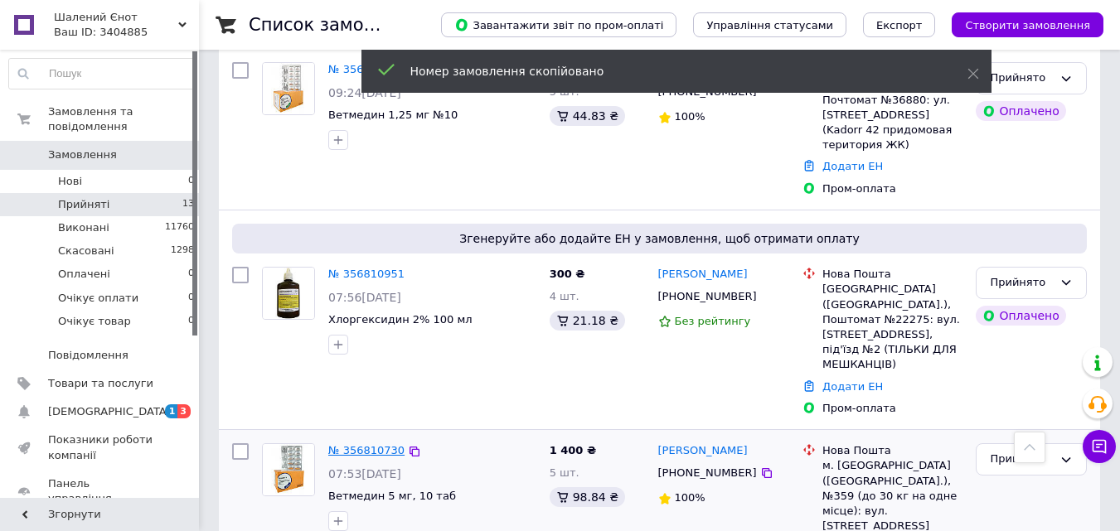
click at [359, 444] on link "№ 356810730" at bounding box center [366, 450] width 76 height 12
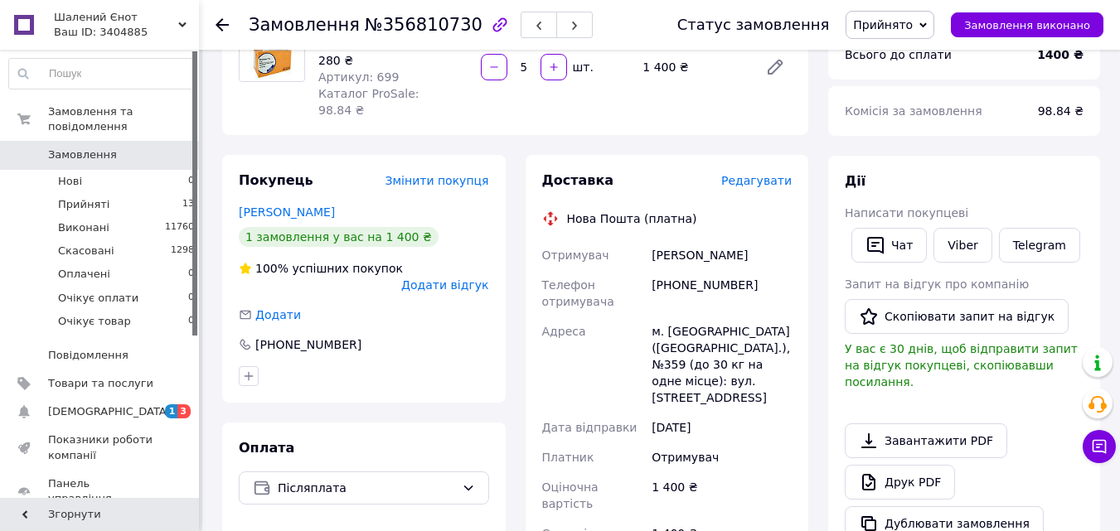
scroll to position [590, 0]
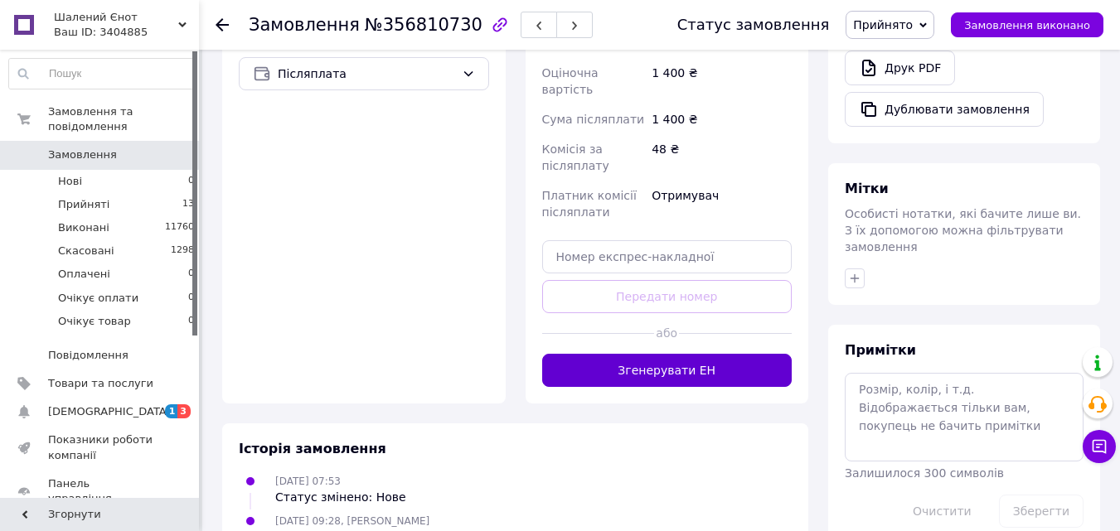
click at [679, 354] on button "Згенерувати ЕН" at bounding box center [667, 370] width 250 height 33
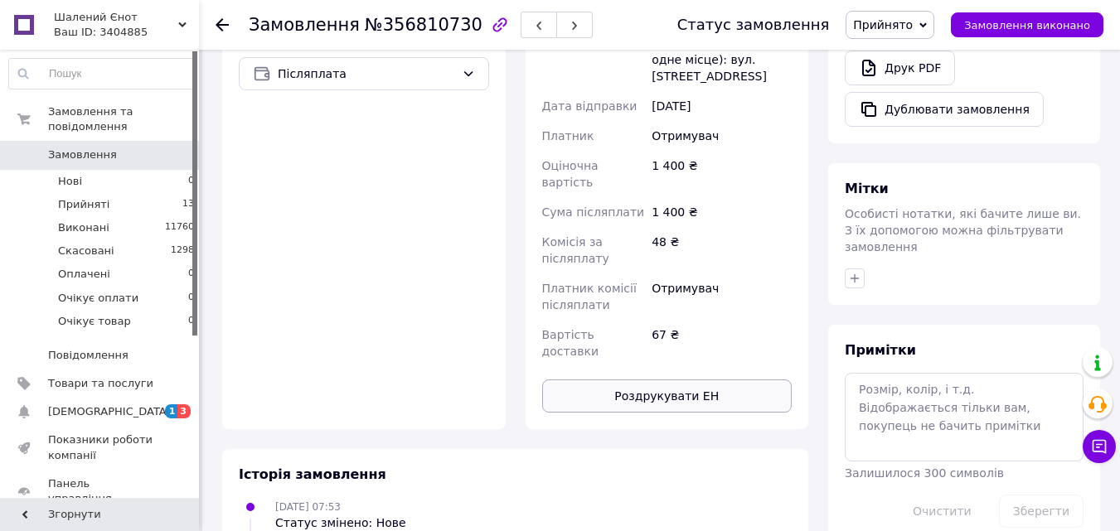
click at [691, 380] on button "Роздрукувати ЕН" at bounding box center [667, 396] width 250 height 33
click at [918, 16] on span "Прийнято" at bounding box center [889, 25] width 89 height 28
click at [900, 56] on li "Виконано" at bounding box center [894, 58] width 97 height 25
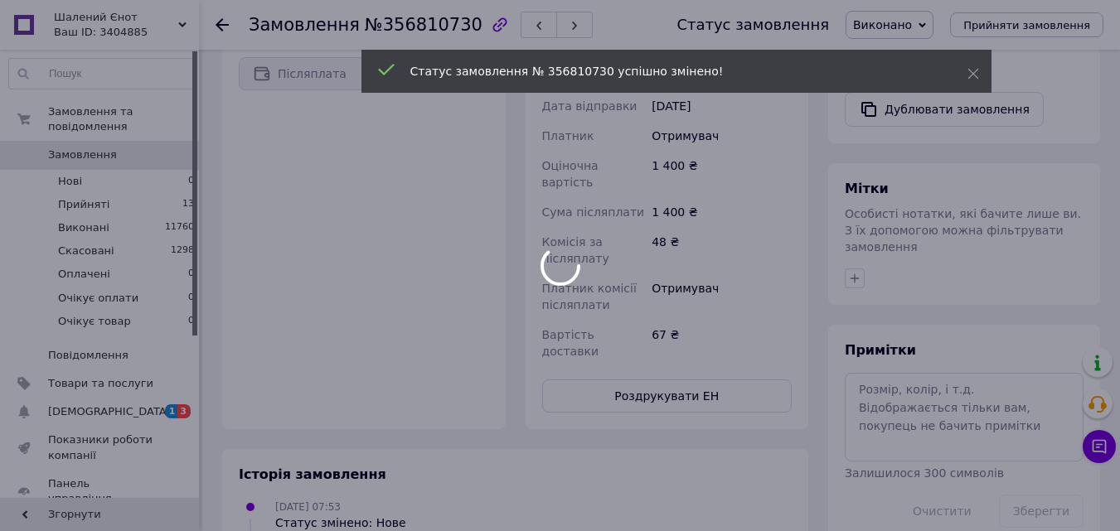
click at [220, 25] on div at bounding box center [560, 265] width 1120 height 531
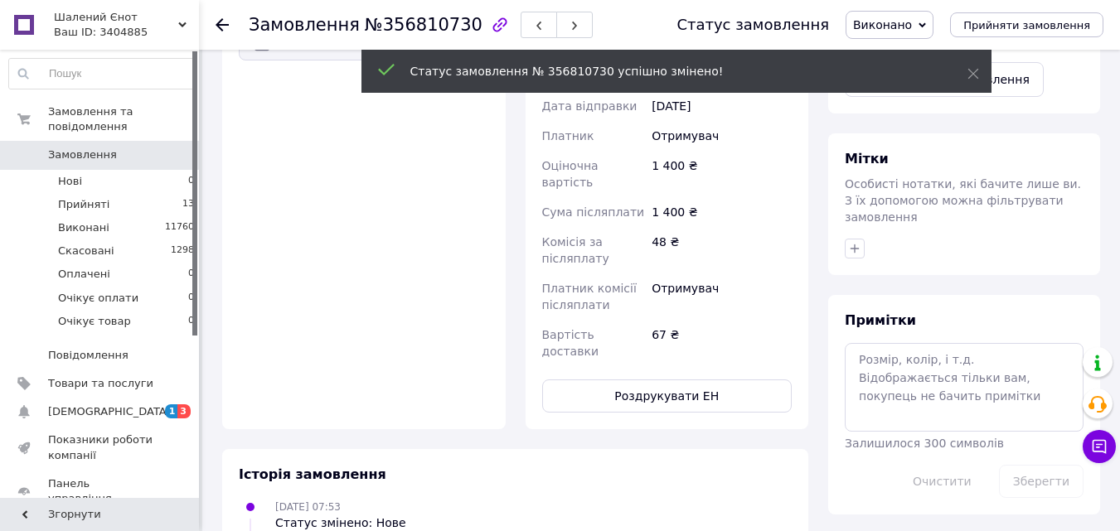
scroll to position [560, 0]
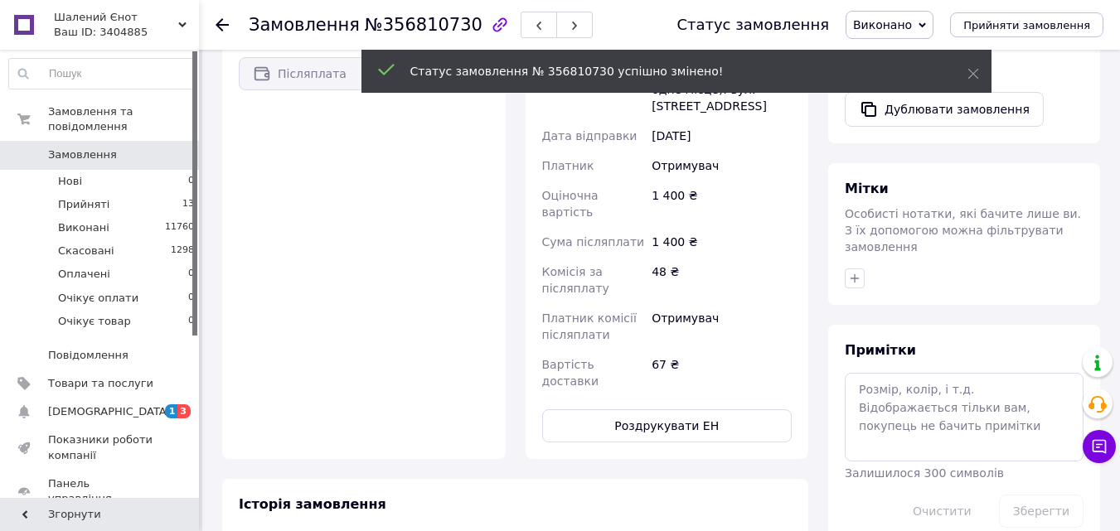
click at [220, 25] on use at bounding box center [222, 24] width 13 height 13
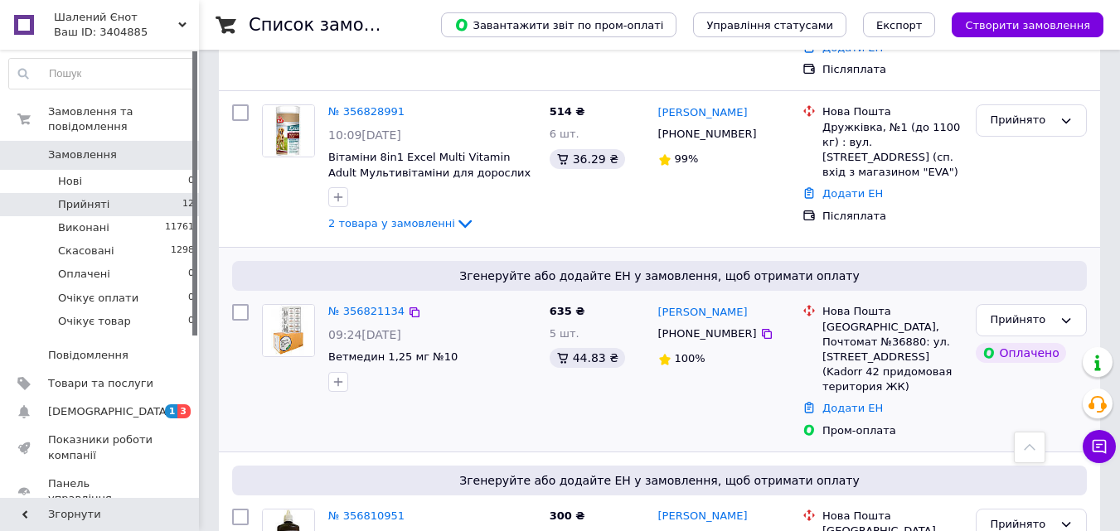
scroll to position [1416, 0]
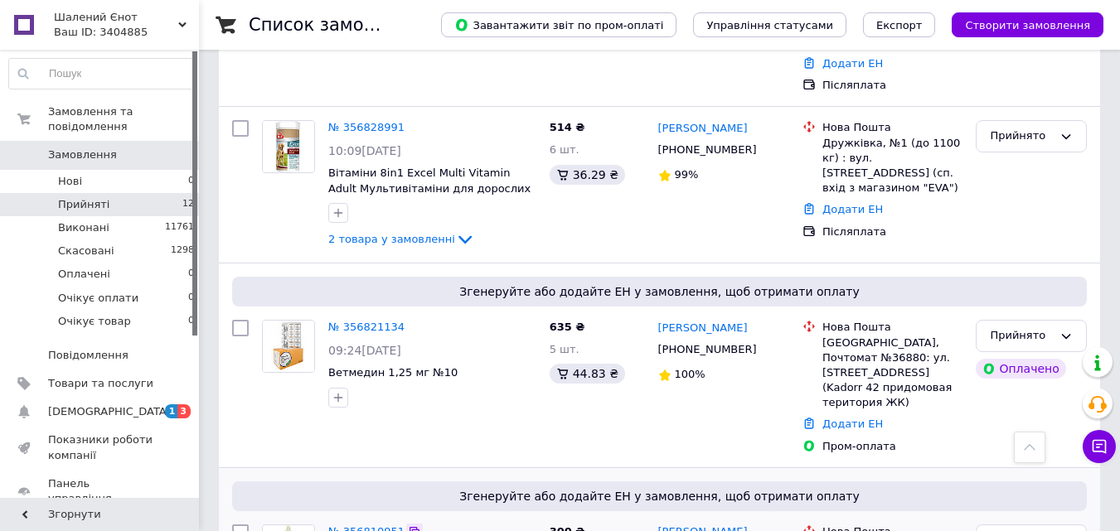
click at [408, 526] on icon at bounding box center [414, 532] width 13 height 13
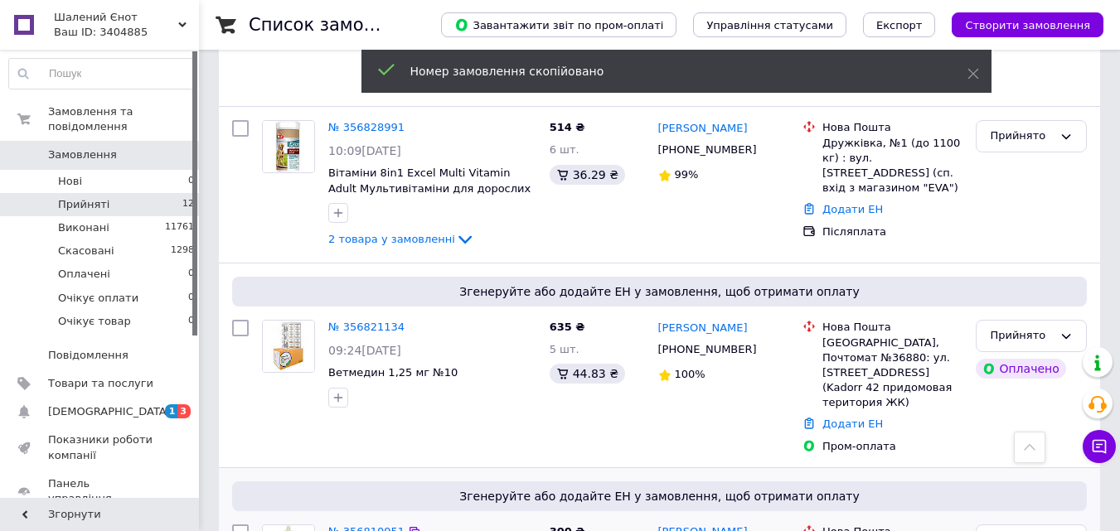
click at [362, 526] on link "№ 356810951" at bounding box center [366, 532] width 76 height 12
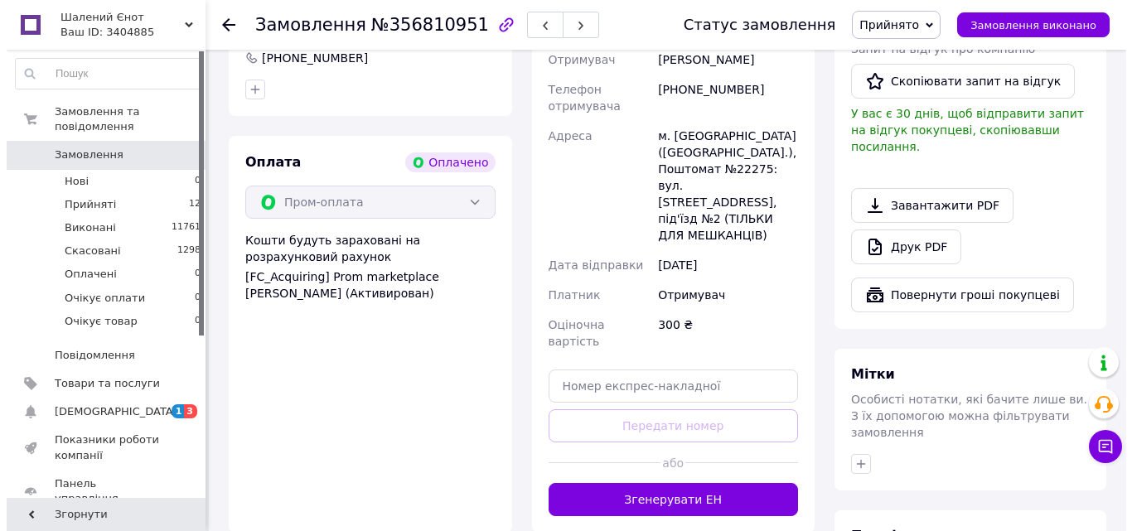
scroll to position [663, 0]
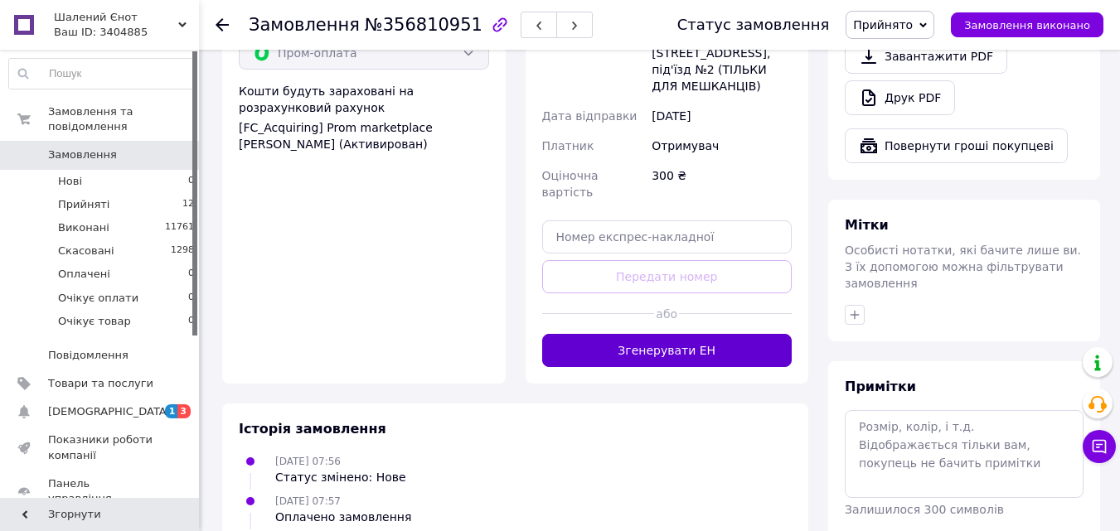
click at [660, 334] on button "Згенерувати ЕН" at bounding box center [667, 350] width 250 height 33
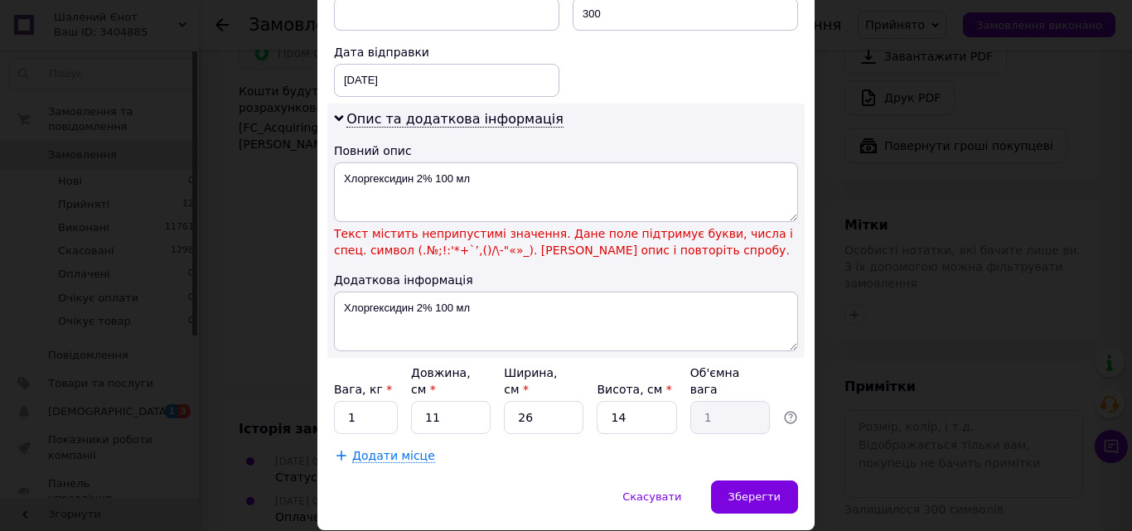
scroll to position [808, 0]
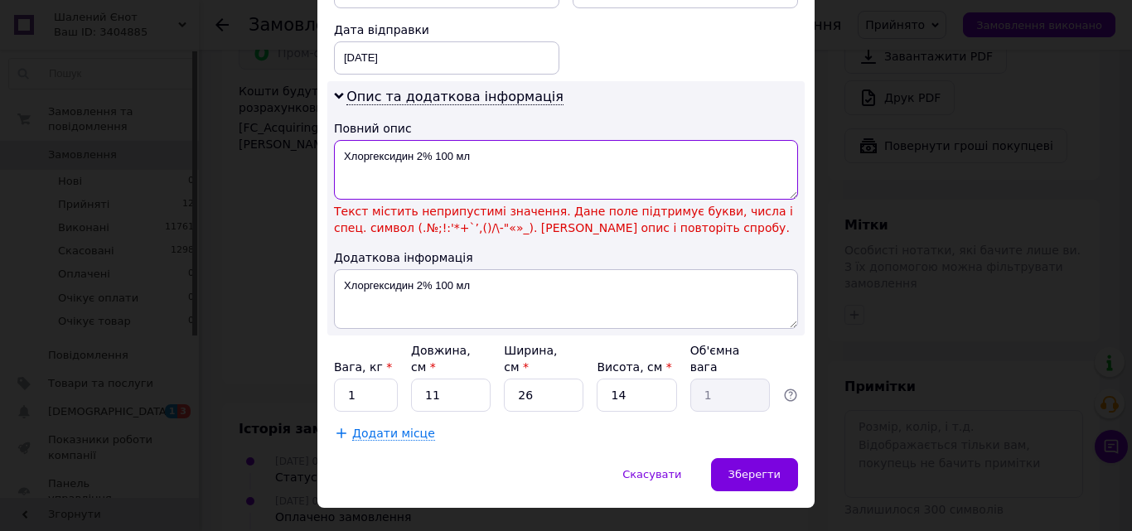
click at [429, 140] on textarea "Хлоргексидин 2% 100 мл" at bounding box center [566, 170] width 464 height 60
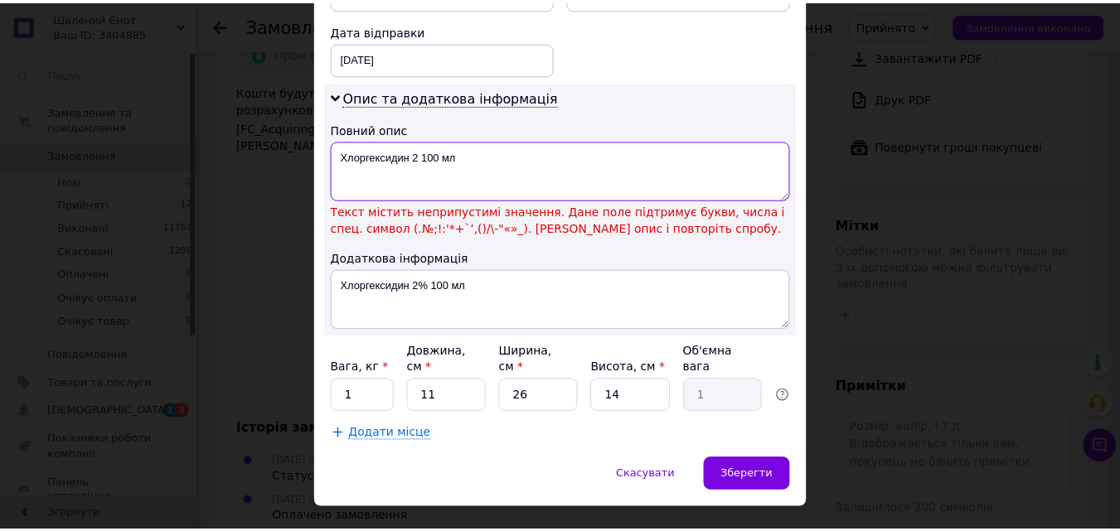
scroll to position [772, 0]
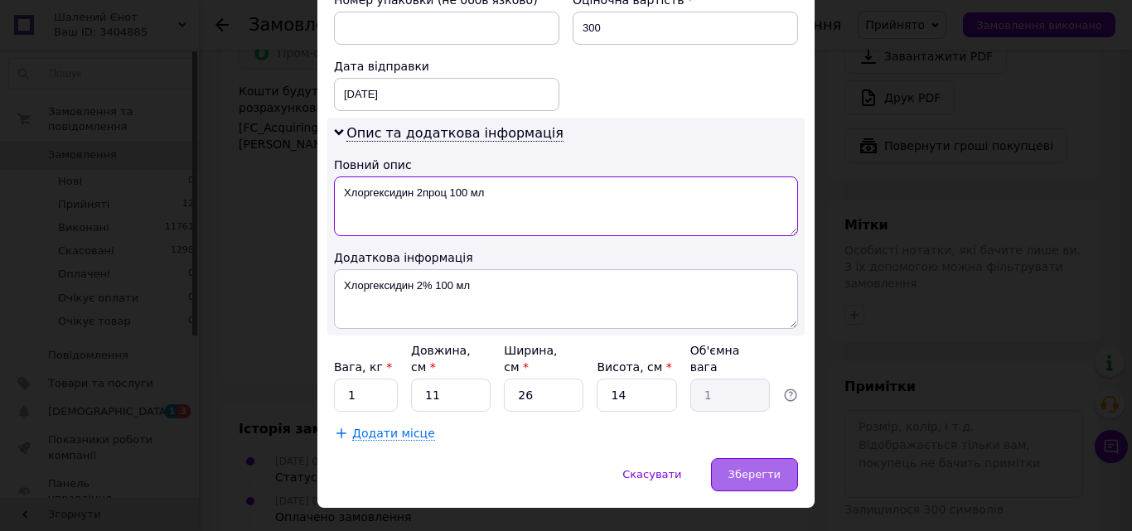
type textarea "Хлоргексидин 2проц 100 мл"
click at [768, 468] on span "Зберегти" at bounding box center [755, 474] width 52 height 12
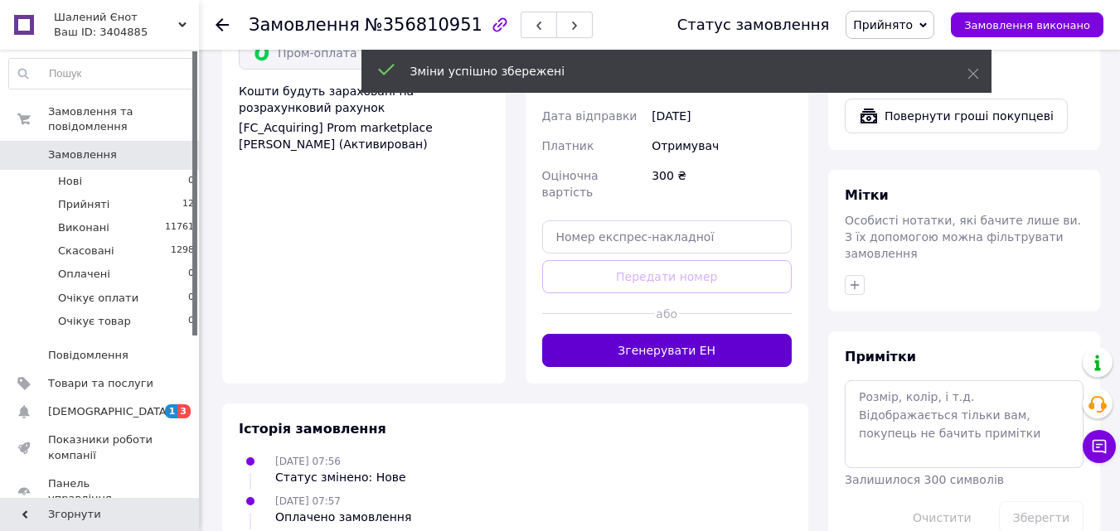
click at [704, 334] on button "Згенерувати ЕН" at bounding box center [667, 350] width 250 height 33
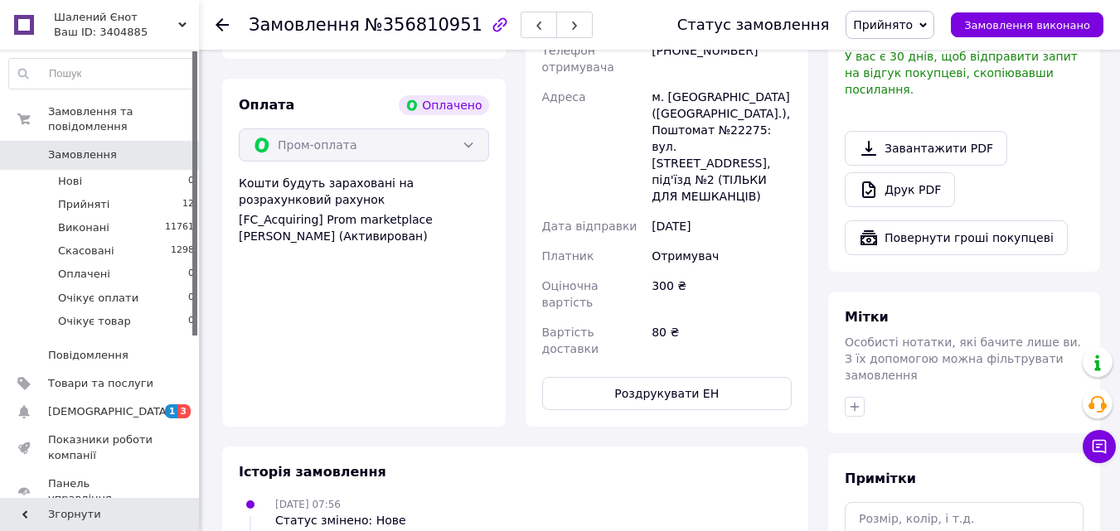
scroll to position [572, 0]
click at [681, 376] on button "Роздрукувати ЕН" at bounding box center [667, 392] width 250 height 33
click at [651, 376] on button "Роздрукувати ЕН" at bounding box center [667, 392] width 250 height 33
click at [908, 14] on span "Прийнято" at bounding box center [889, 25] width 89 height 28
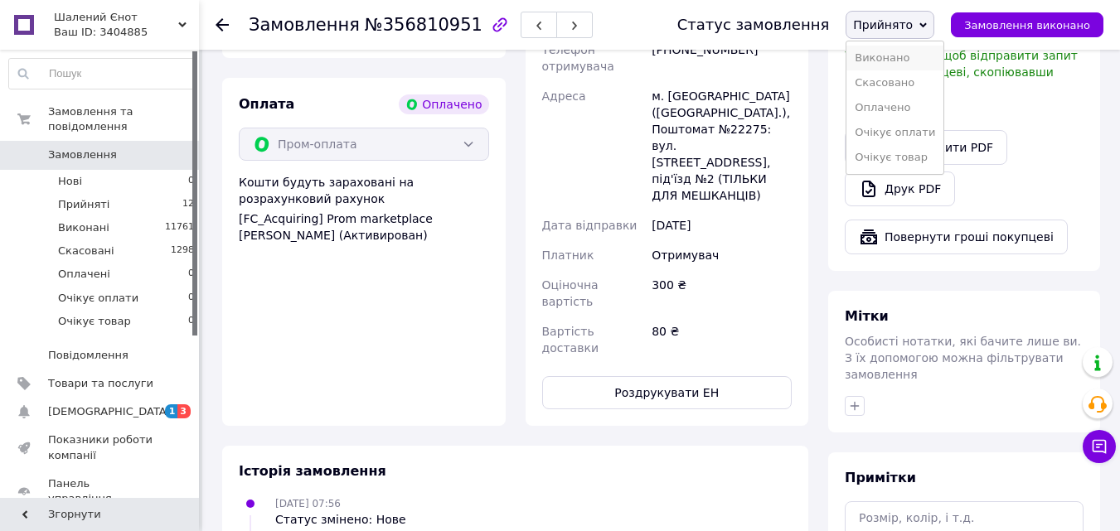
click at [908, 51] on li "Виконано" at bounding box center [894, 58] width 97 height 25
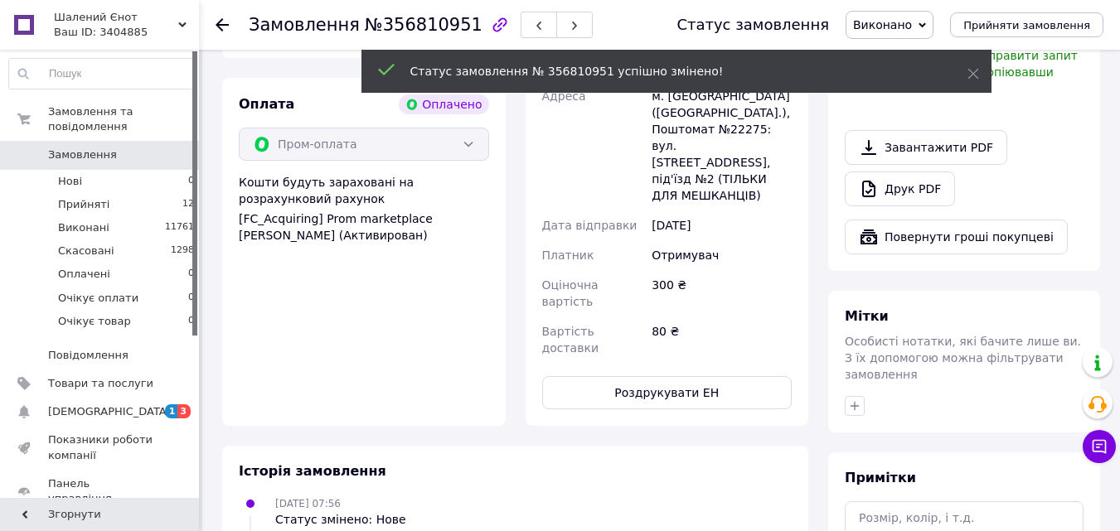
click at [220, 23] on icon at bounding box center [222, 24] width 13 height 13
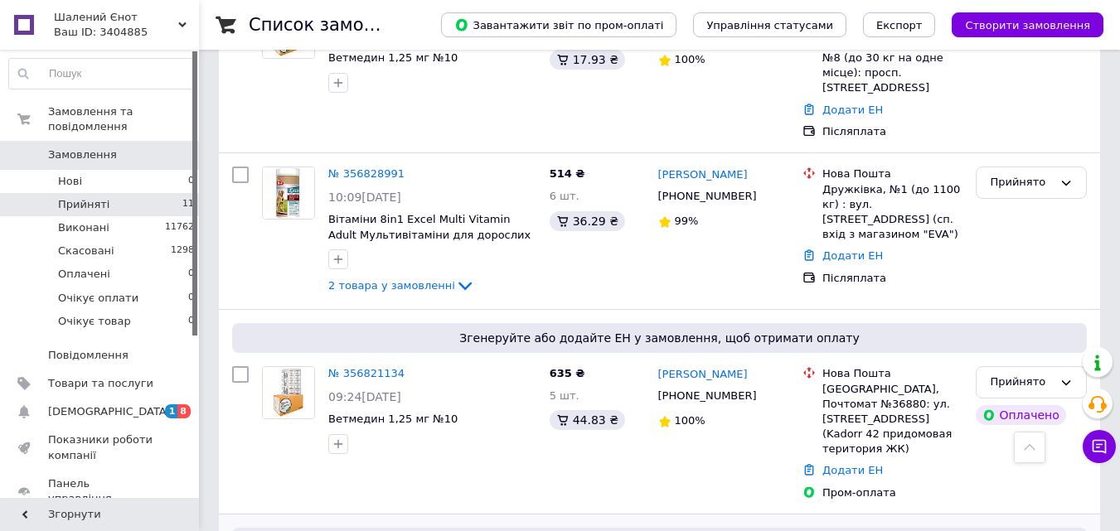
scroll to position [1368, 0]
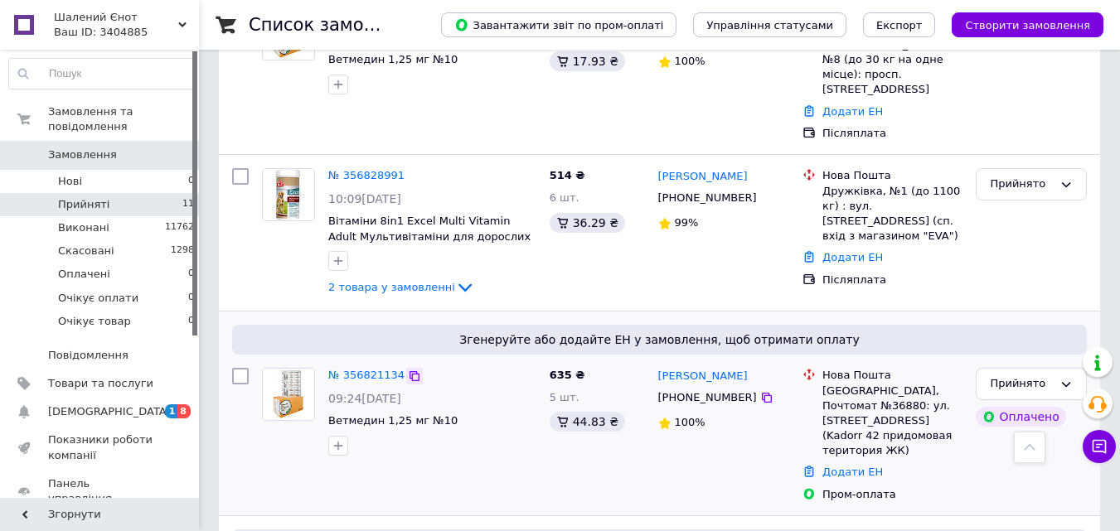
click at [409, 371] on icon at bounding box center [414, 376] width 10 height 10
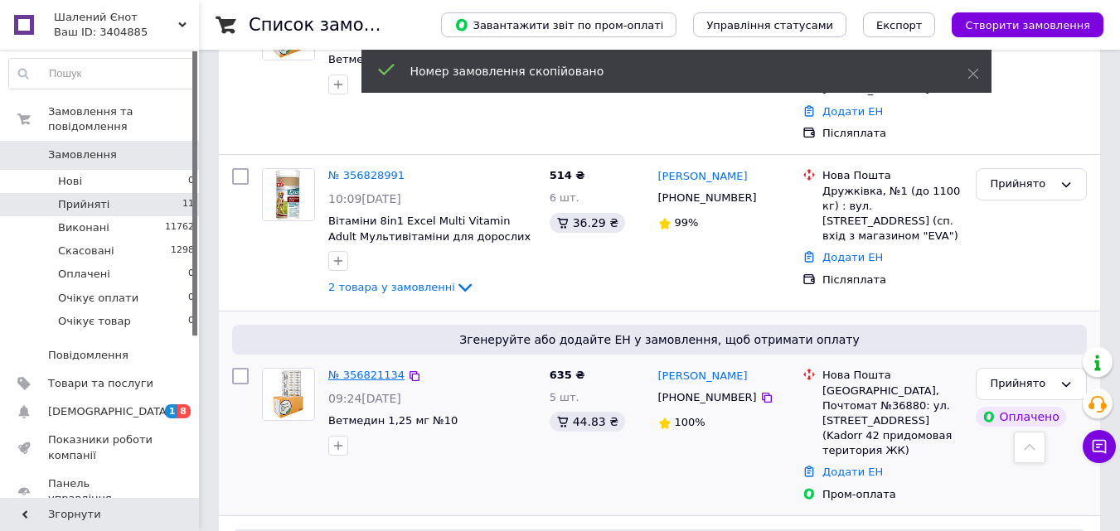
click at [366, 369] on link "№ 356821134" at bounding box center [366, 375] width 76 height 12
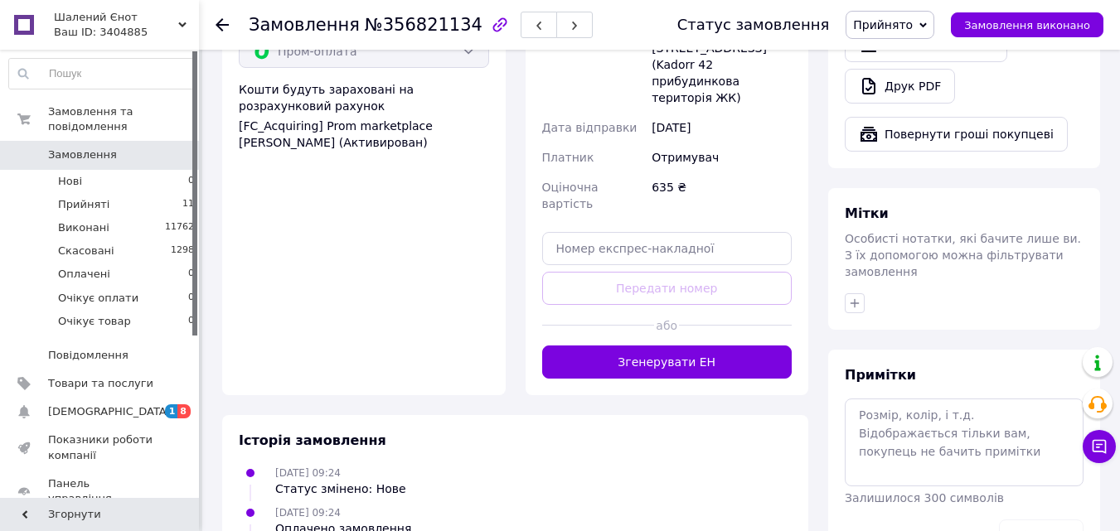
scroll to position [674, 0]
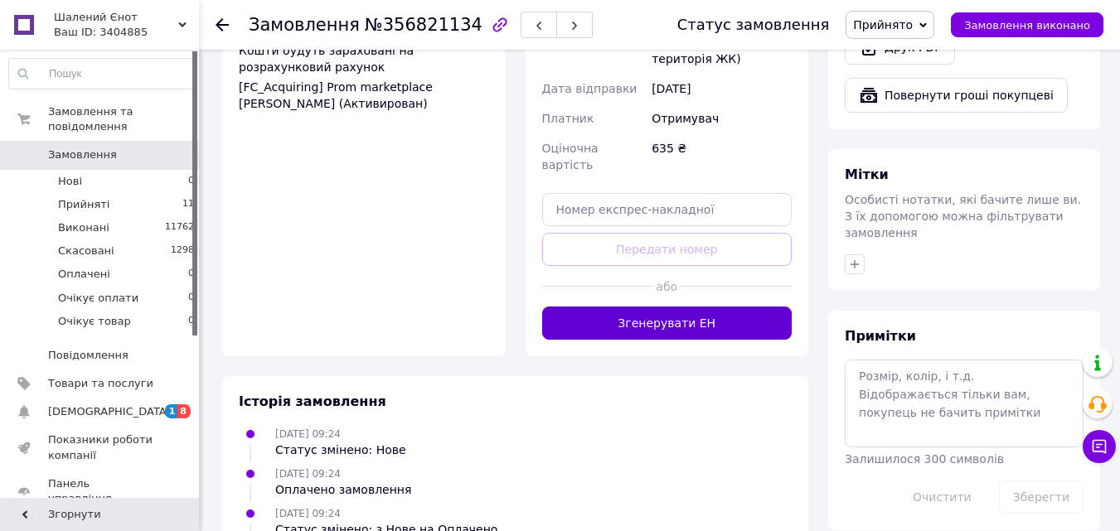
click at [698, 307] on button "Згенерувати ЕН" at bounding box center [667, 323] width 250 height 33
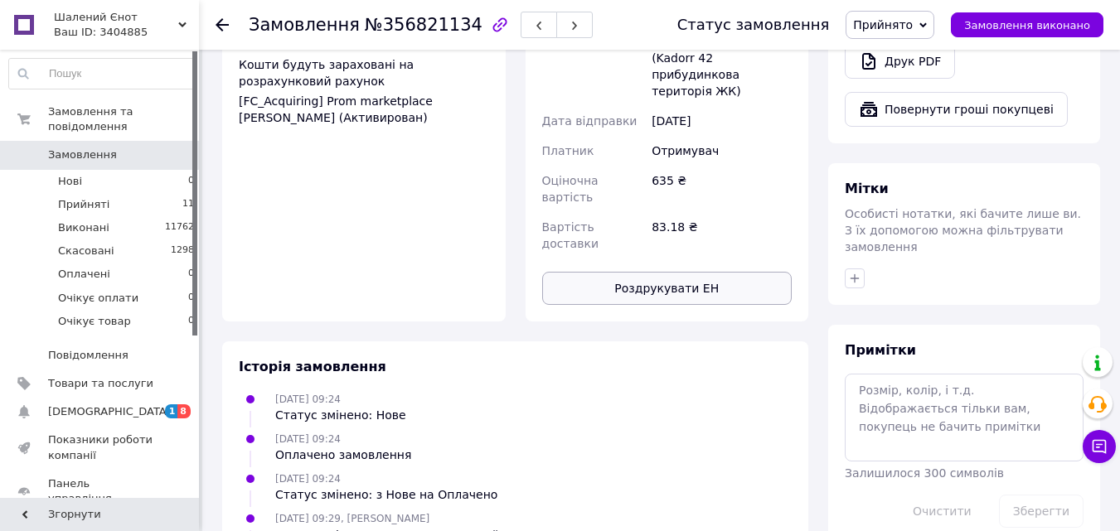
click at [678, 272] on button "Роздрукувати ЕН" at bounding box center [667, 288] width 250 height 33
click at [913, 18] on span "Прийнято" at bounding box center [883, 24] width 60 height 13
click at [899, 54] on li "Виконано" at bounding box center [894, 58] width 97 height 25
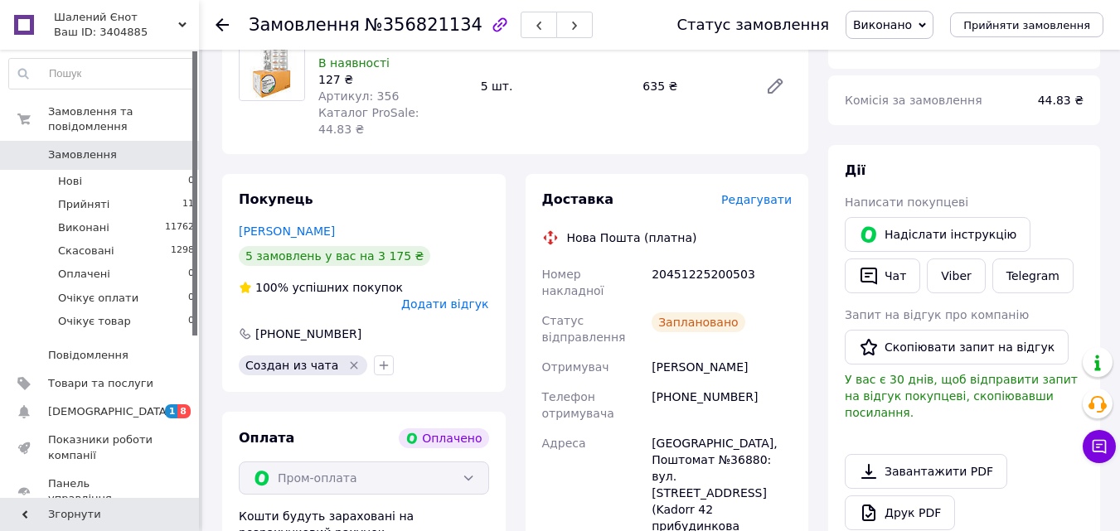
scroll to position [162, 0]
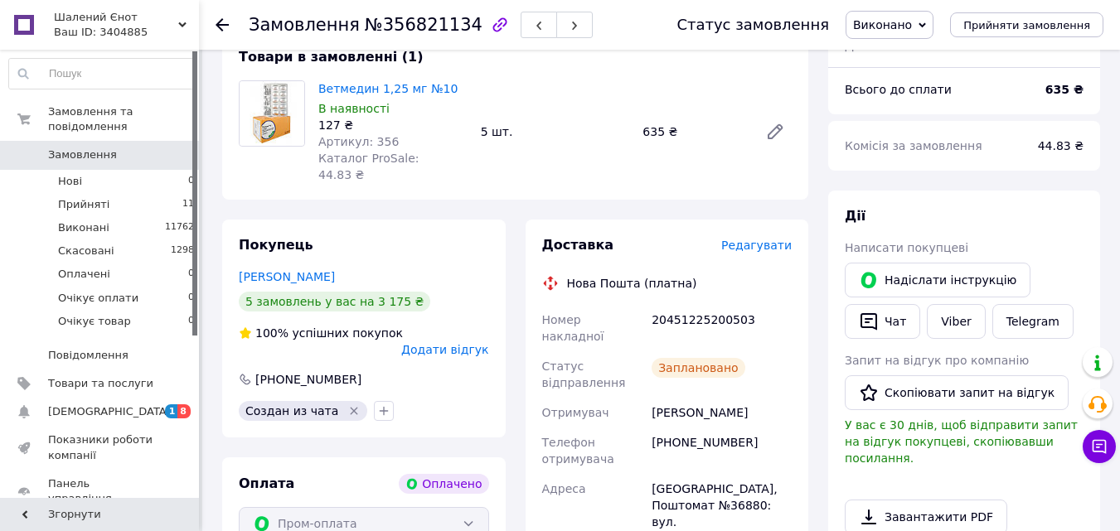
click at [217, 22] on icon at bounding box center [222, 24] width 13 height 13
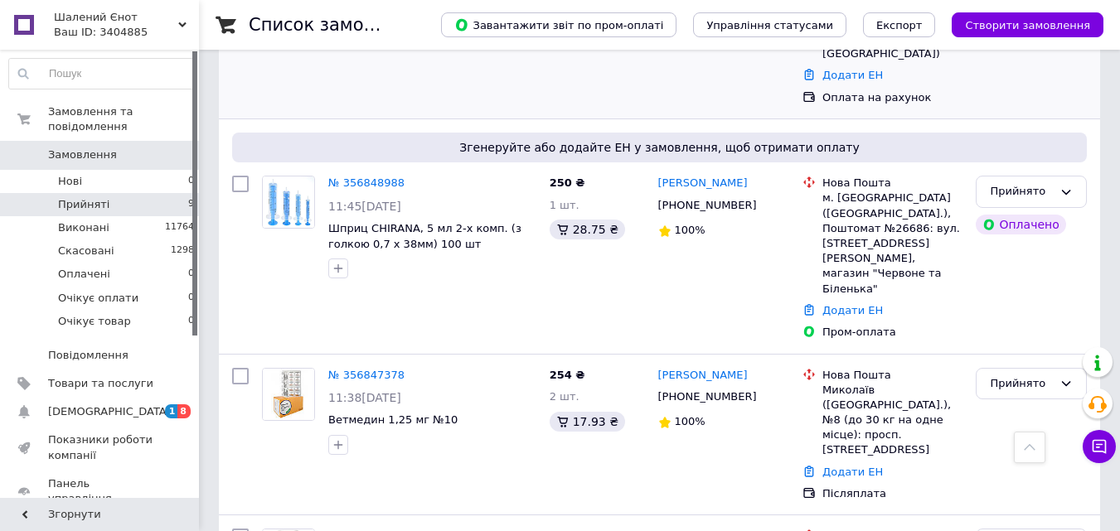
scroll to position [1146, 0]
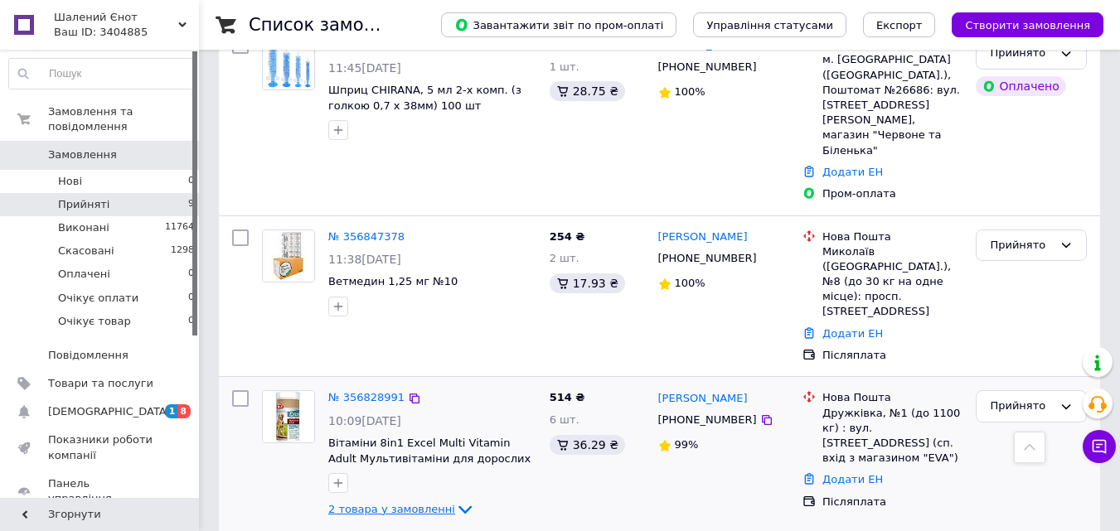
click at [391, 503] on span "2 товара у замовленні" at bounding box center [391, 509] width 127 height 12
drag, startPoint x: 407, startPoint y: 260, endPoint x: 398, endPoint y: 260, distance: 9.1
click at [409, 394] on icon at bounding box center [414, 399] width 10 height 10
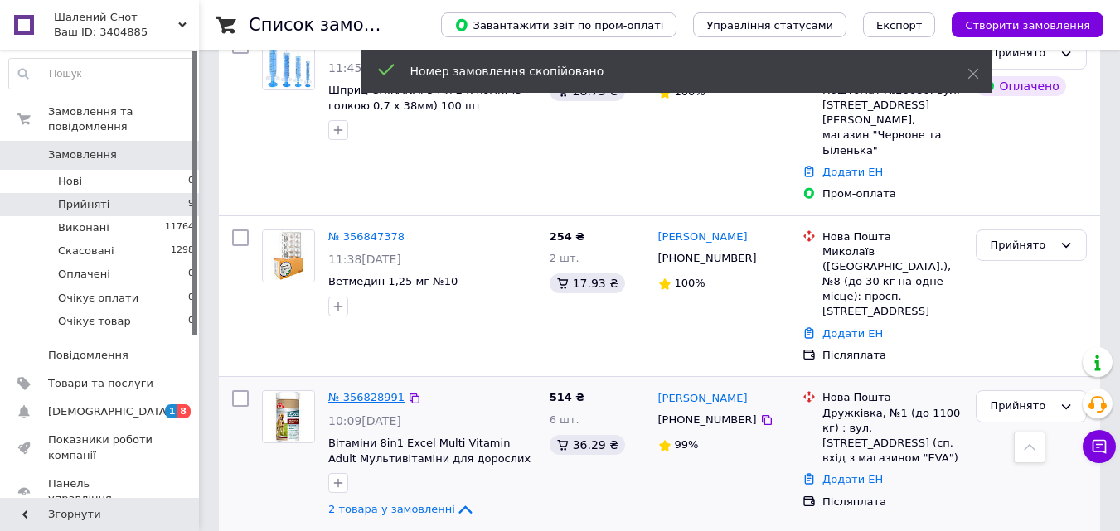
click at [372, 391] on link "№ 356828991" at bounding box center [366, 397] width 76 height 12
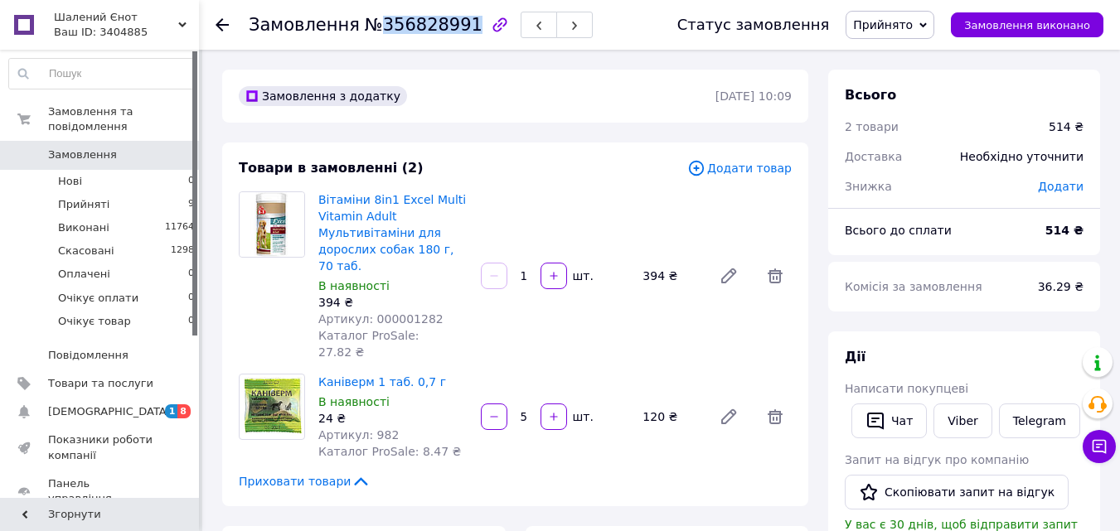
drag, startPoint x: 371, startPoint y: 27, endPoint x: 451, endPoint y: 30, distance: 80.5
click at [451, 30] on span "№356828991" at bounding box center [424, 25] width 118 height 20
copy span "356828991"
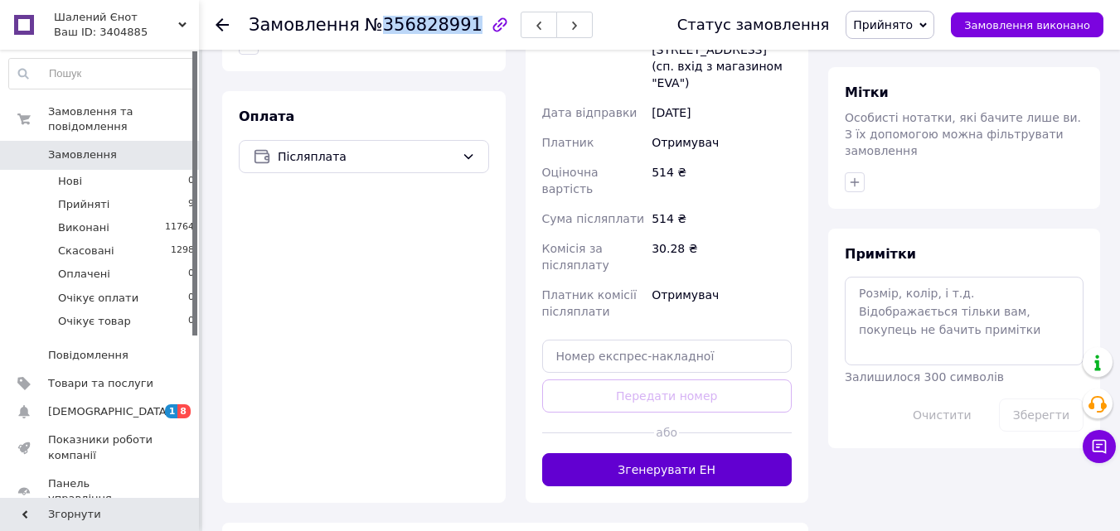
scroll to position [746, 0]
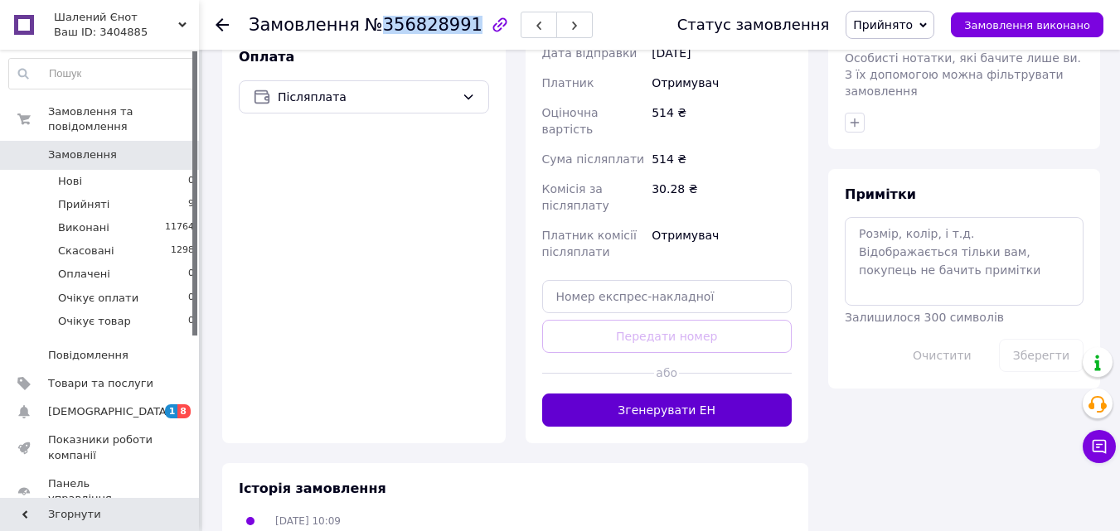
click at [690, 394] on button "Згенерувати ЕН" at bounding box center [667, 410] width 250 height 33
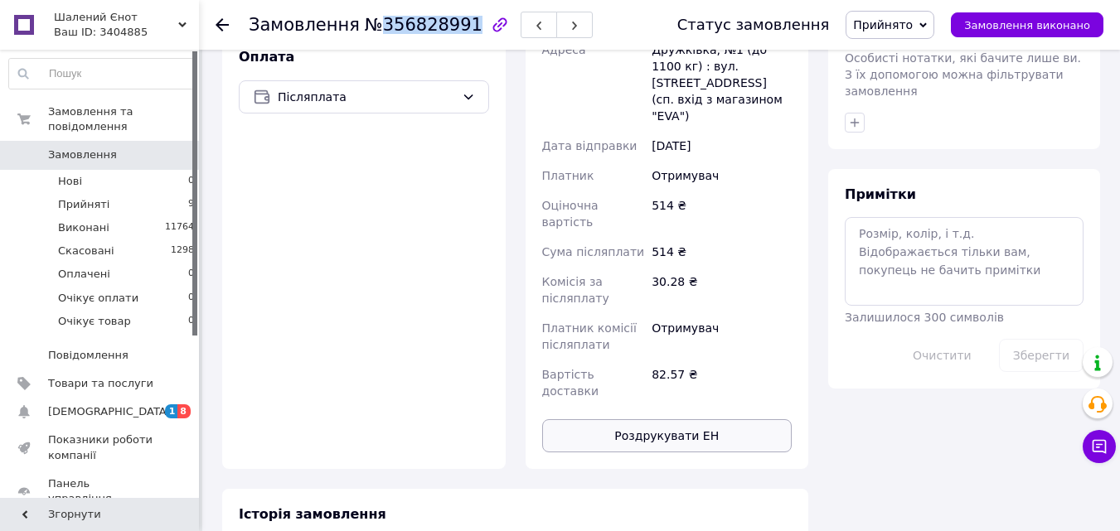
click at [676, 419] on button "Роздрукувати ЕН" at bounding box center [667, 435] width 250 height 33
click at [896, 23] on span "Прийнято" at bounding box center [883, 24] width 60 height 13
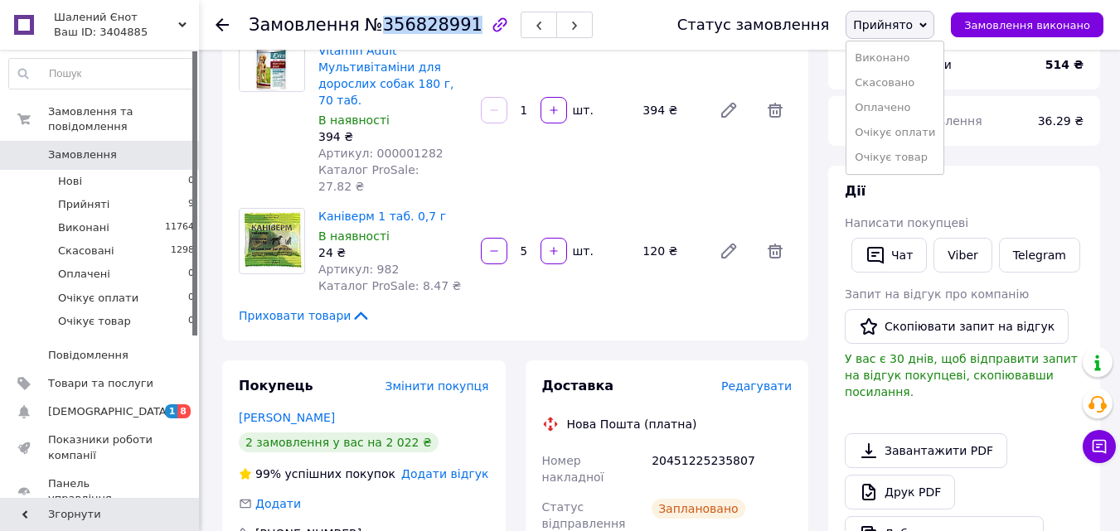
scroll to position [83, 0]
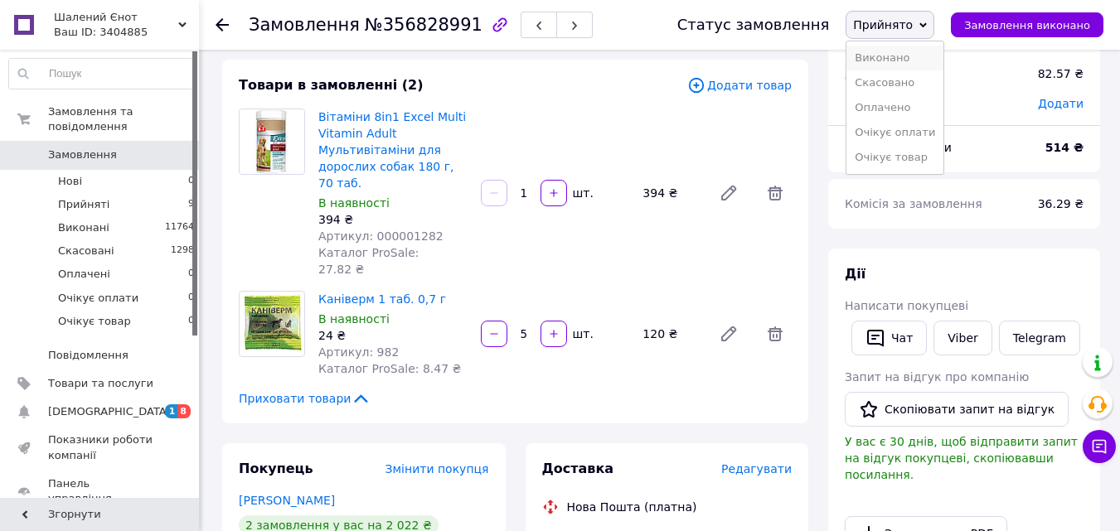
click at [907, 58] on li "Виконано" at bounding box center [894, 58] width 97 height 25
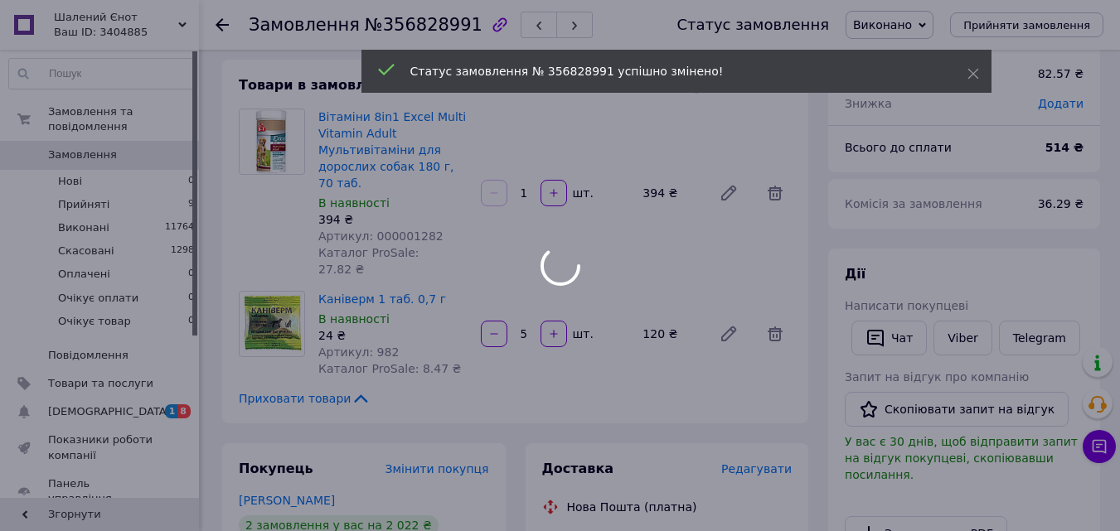
click at [117, 217] on div at bounding box center [560, 265] width 1120 height 531
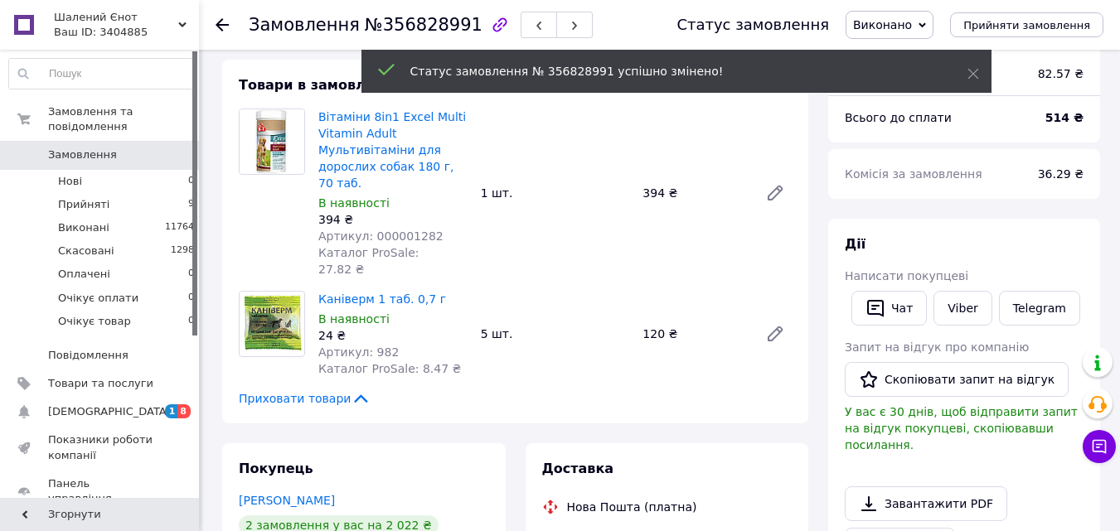
click at [119, 216] on li "Виконані 11764" at bounding box center [102, 227] width 204 height 23
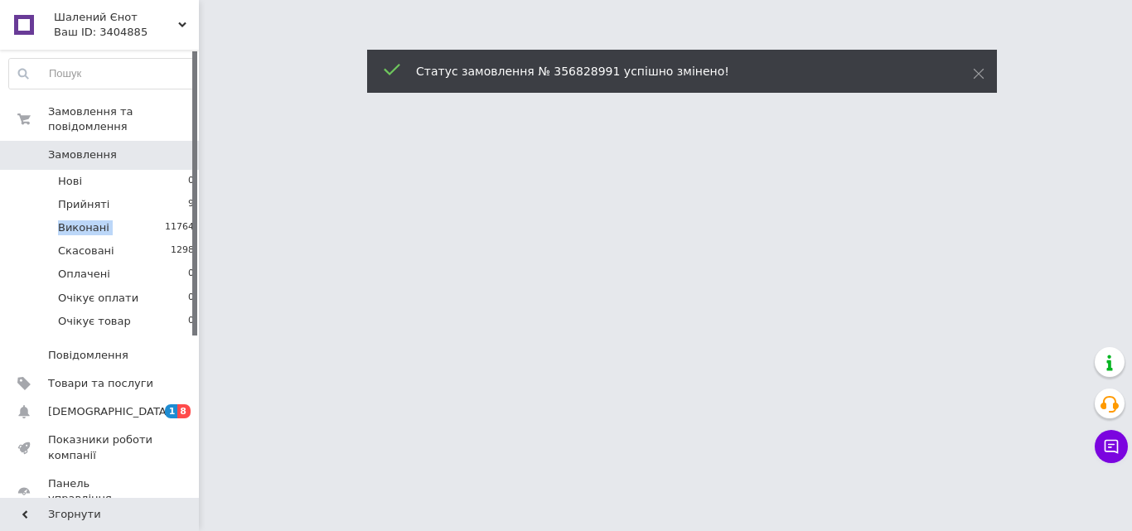
click at [119, 216] on li "Виконані 11764" at bounding box center [102, 227] width 204 height 23
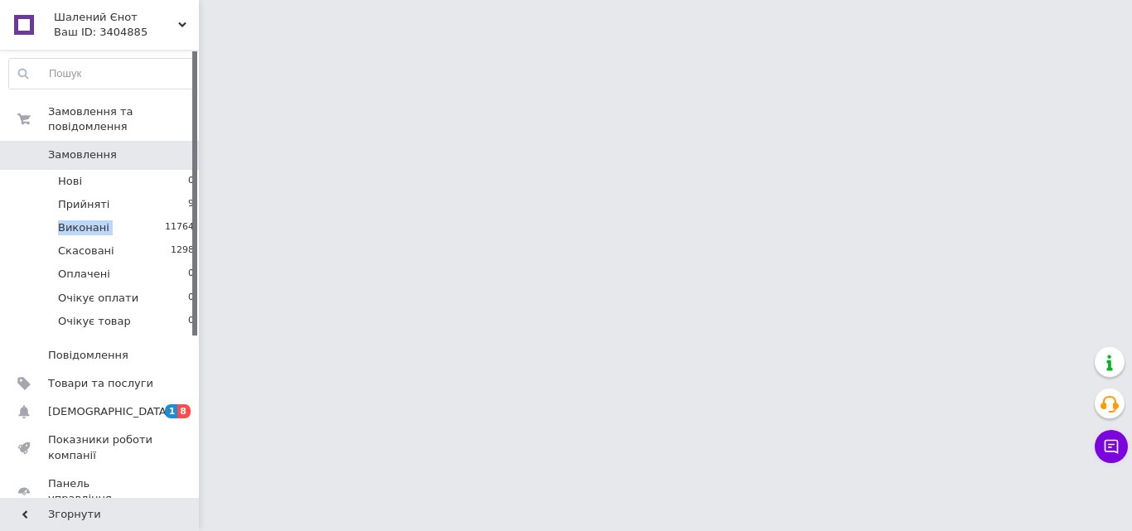
click at [119, 216] on li "Виконані 11764" at bounding box center [102, 227] width 204 height 23
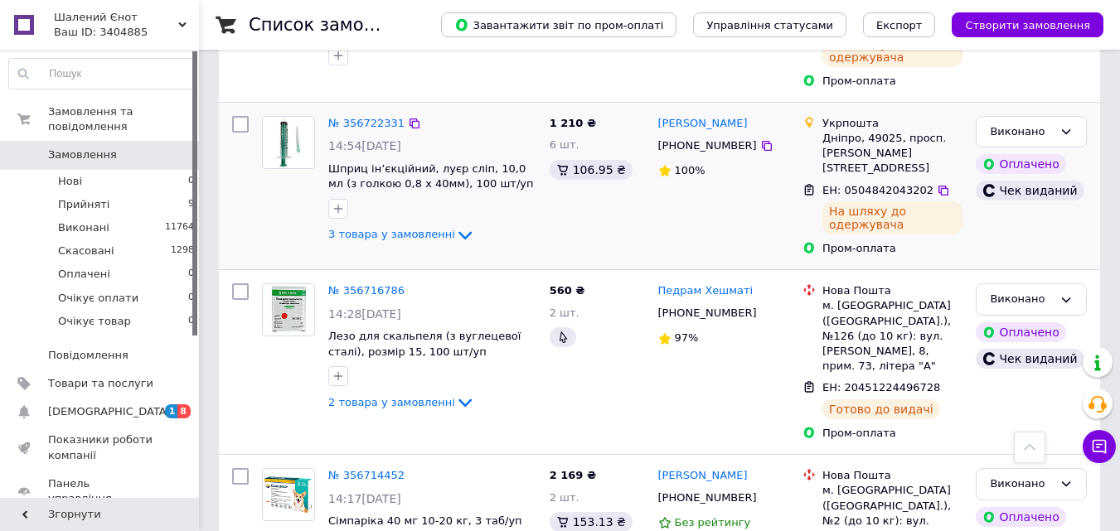
scroll to position [3896, 0]
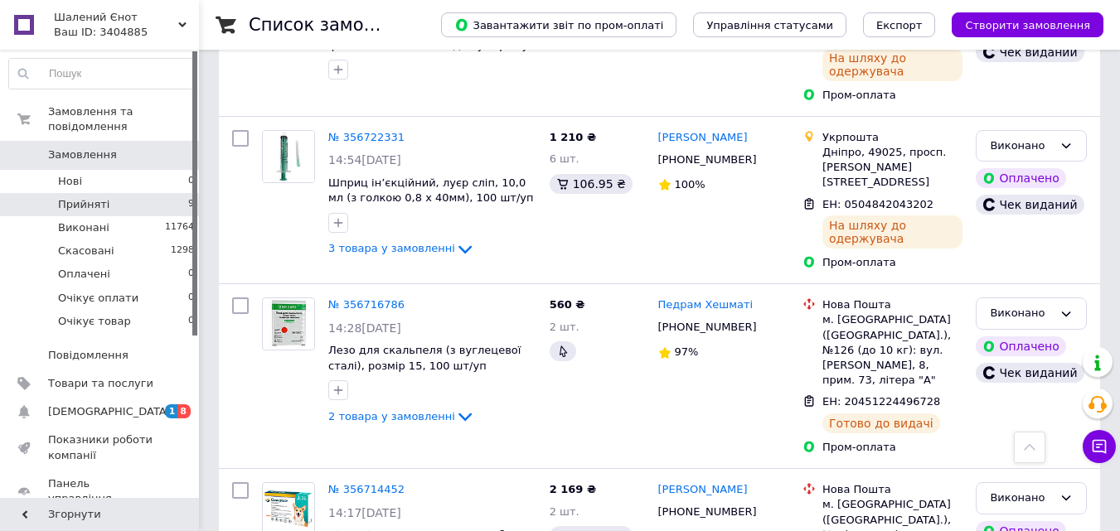
click at [105, 193] on li "Прийняті 9" at bounding box center [102, 204] width 204 height 23
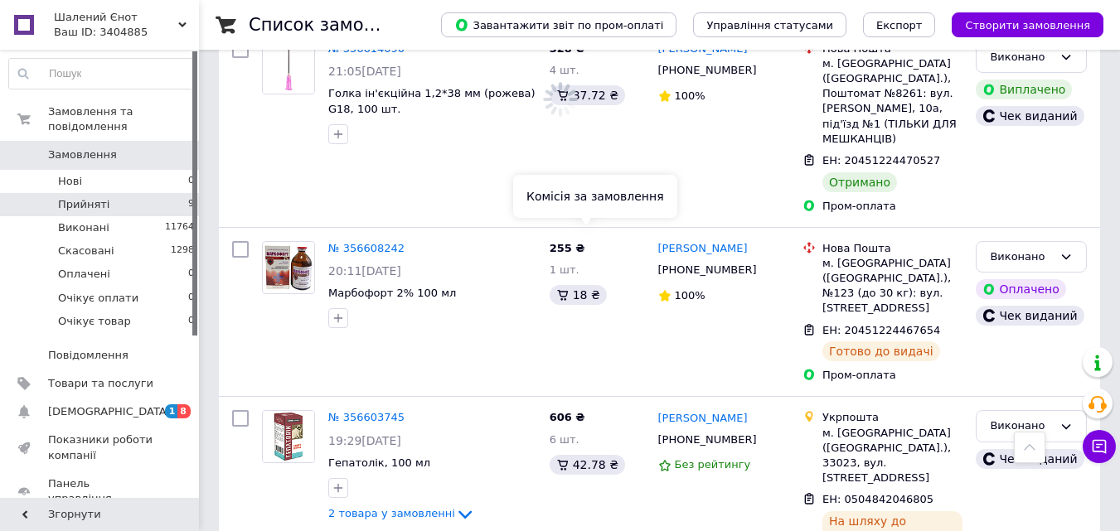
scroll to position [6193, 0]
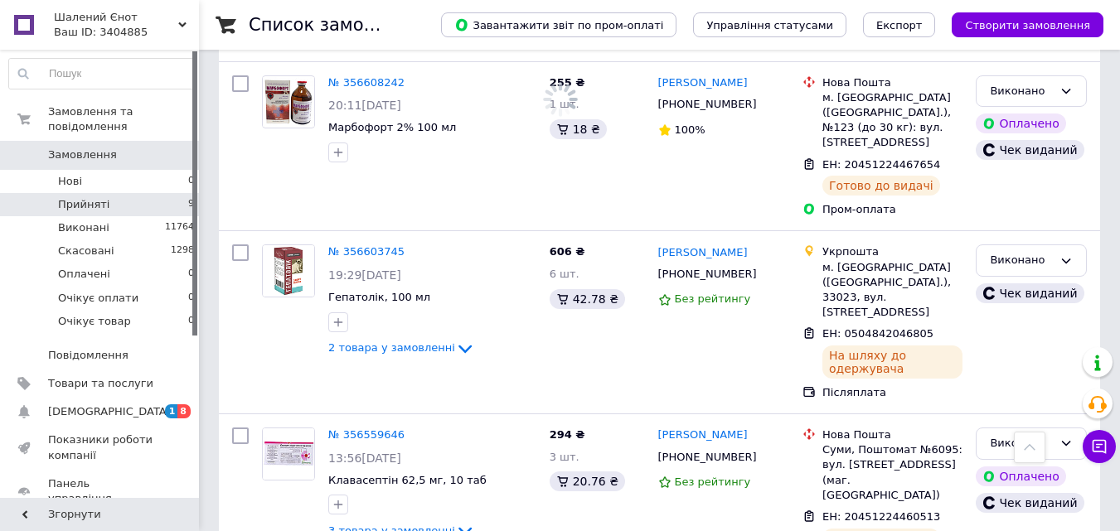
click at [134, 193] on li "Прийняті 9" at bounding box center [102, 204] width 204 height 23
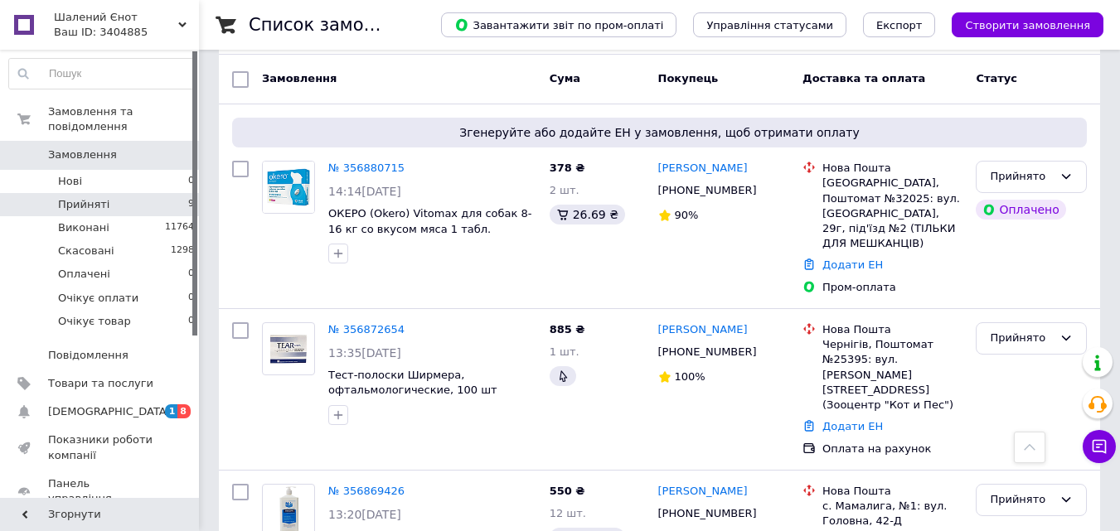
scroll to position [0, 0]
